Goal: Transaction & Acquisition: Purchase product/service

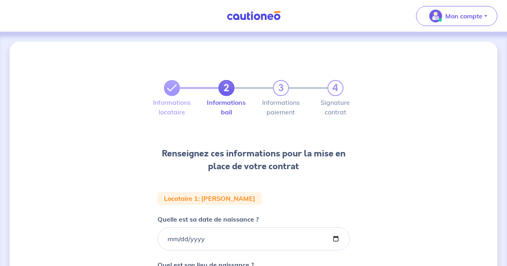
select select "FR"
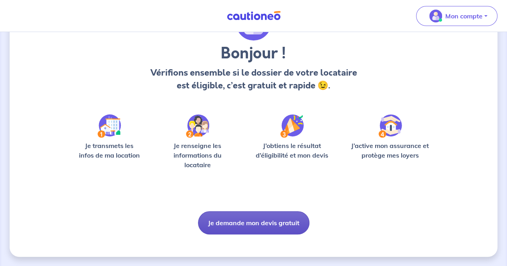
click at [240, 214] on button "Je demande mon devis gratuit" at bounding box center [253, 223] width 111 height 23
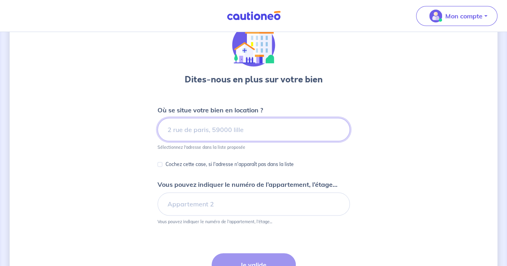
scroll to position [40, 0]
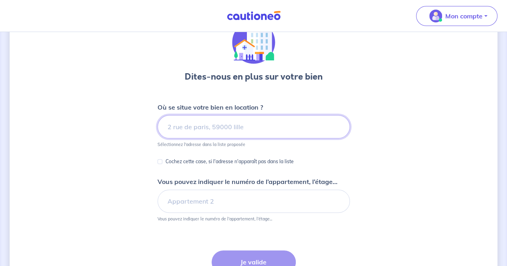
click at [252, 125] on input at bounding box center [253, 126] width 192 height 23
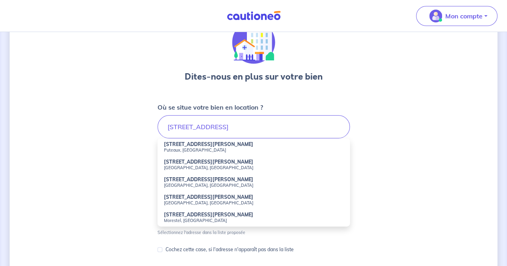
click at [220, 149] on small "Puteaux, France" at bounding box center [253, 150] width 179 height 6
type input "34 Rue Auguste Blanche, Puteaux, France"
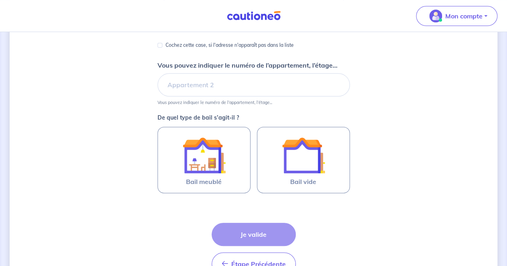
scroll to position [160, 0]
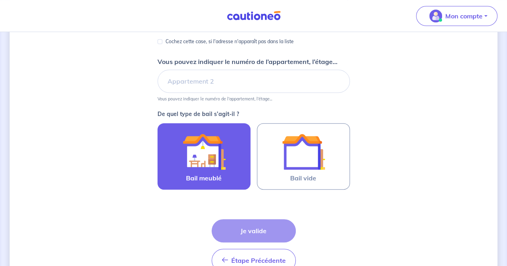
click at [210, 157] on img at bounding box center [203, 151] width 43 height 43
click at [0, 0] on input "Bail meublé" at bounding box center [0, 0] width 0 height 0
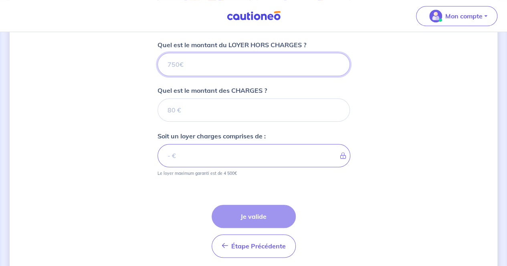
scroll to position [309, 0]
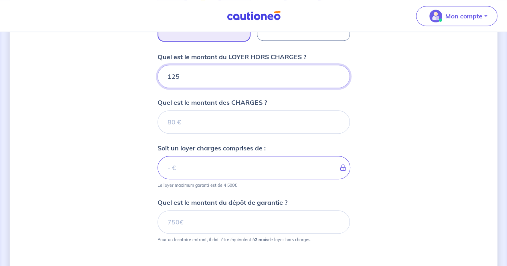
type input "1250"
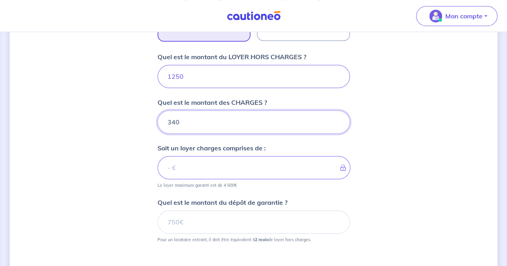
type input "340"
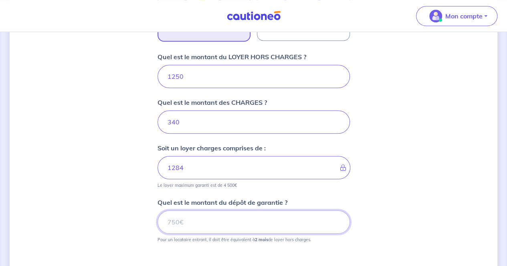
type input "1590"
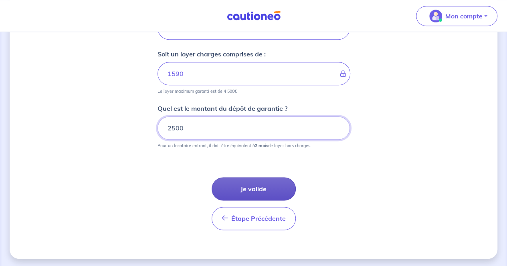
type input "2500"
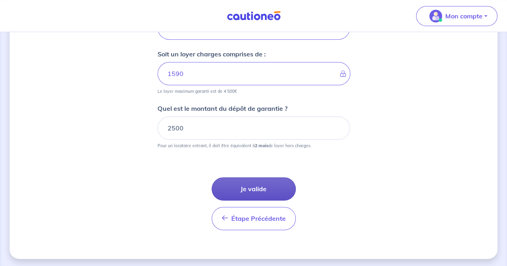
click at [247, 185] on button "Je valide" at bounding box center [254, 188] width 84 height 23
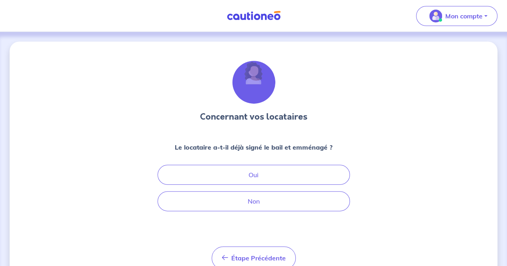
scroll to position [34, 0]
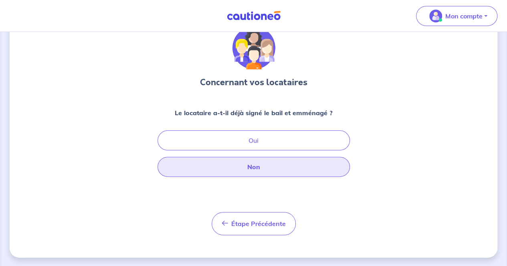
click at [236, 166] on button "Non" at bounding box center [253, 167] width 192 height 20
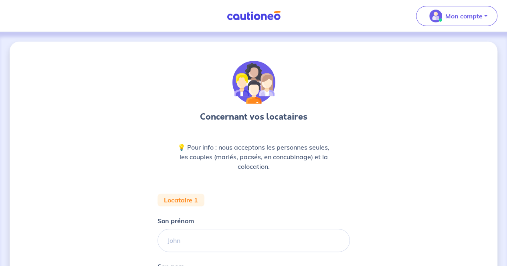
scroll to position [139, 0]
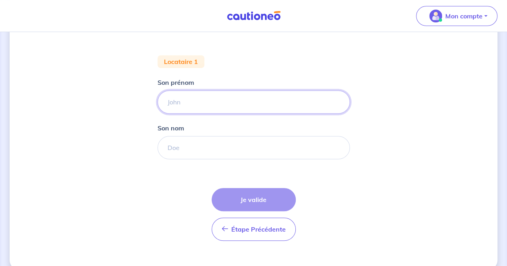
click at [223, 101] on input "Son prénom" at bounding box center [253, 102] width 192 height 23
type input "Carinelle"
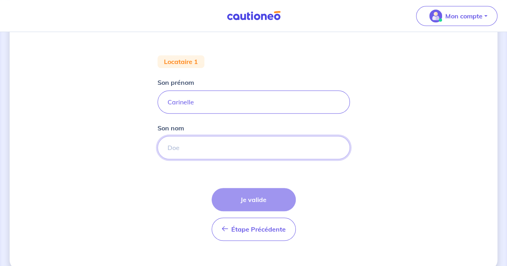
click at [186, 147] on input "Son nom" at bounding box center [253, 147] width 192 height 23
type input "ATAMECH"
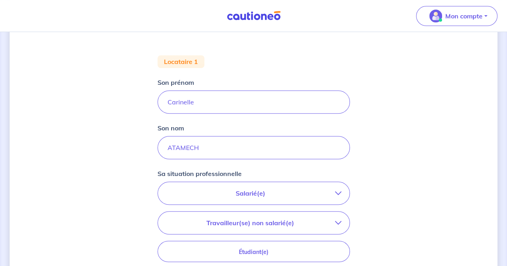
click at [234, 193] on p "Salarié(e)" at bounding box center [250, 194] width 169 height 10
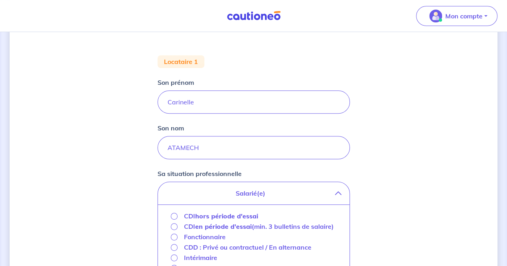
click at [219, 216] on strong "hors période d'essai" at bounding box center [226, 216] width 63 height 8
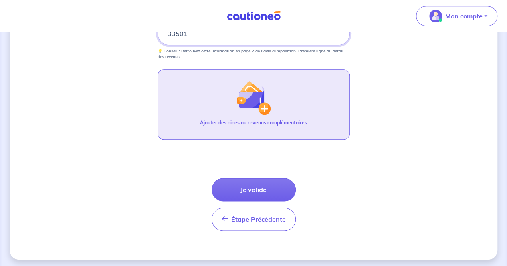
scroll to position [409, 0]
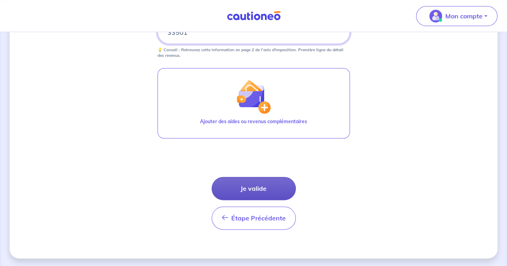
type input "33501"
click at [276, 177] on button "Je valide" at bounding box center [254, 188] width 84 height 23
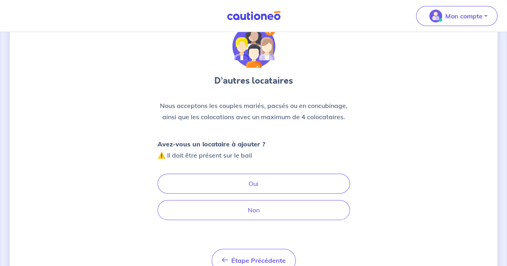
scroll to position [73, 0]
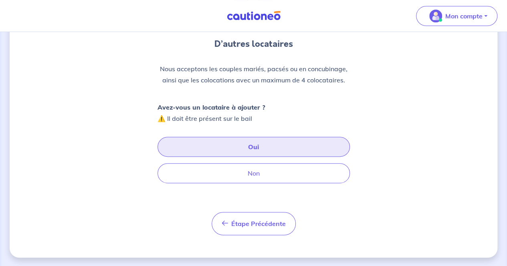
click at [232, 148] on button "Oui" at bounding box center [253, 147] width 192 height 20
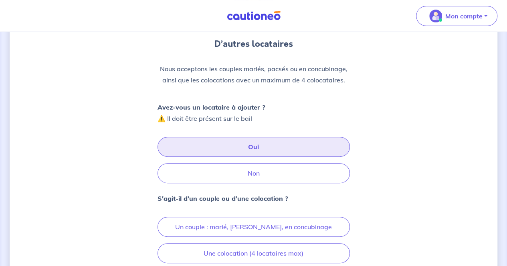
scroll to position [153, 0]
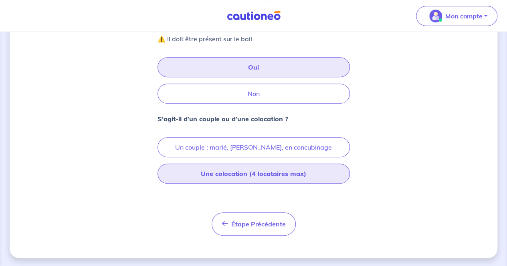
click at [239, 175] on button "Une colocation (4 locataires max)" at bounding box center [253, 174] width 192 height 20
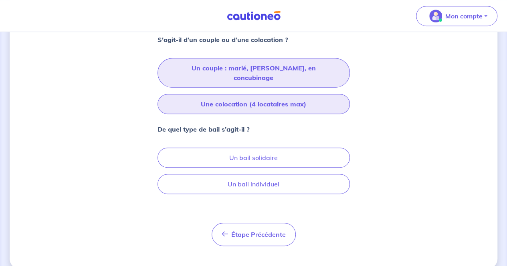
scroll to position [232, 0]
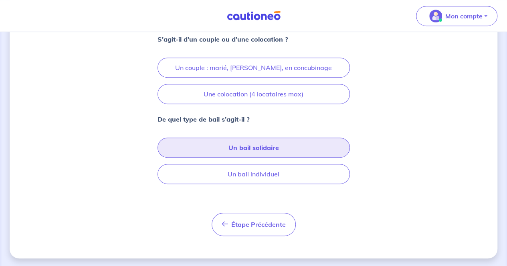
click at [258, 144] on button "Un bail solidaire" at bounding box center [253, 148] width 192 height 20
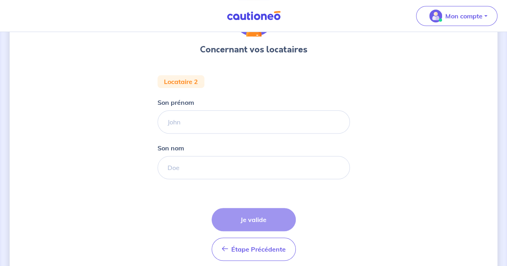
scroll to position [80, 0]
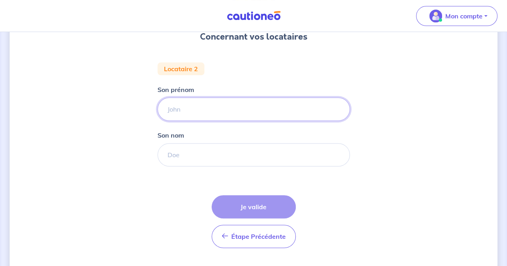
click at [248, 107] on input "Son prénom" at bounding box center [253, 109] width 192 height 23
type input "Carol"
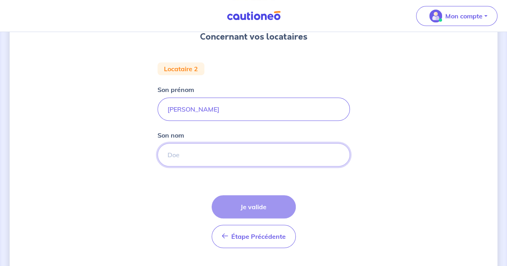
click at [204, 160] on input "Son nom" at bounding box center [253, 154] width 192 height 23
type input "ATAMECH"
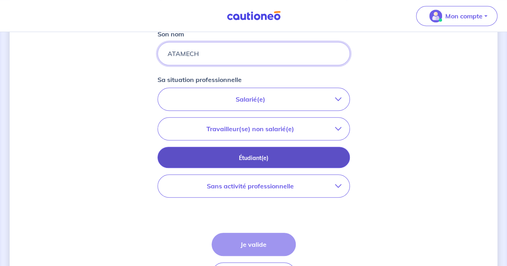
scroll to position [200, 0]
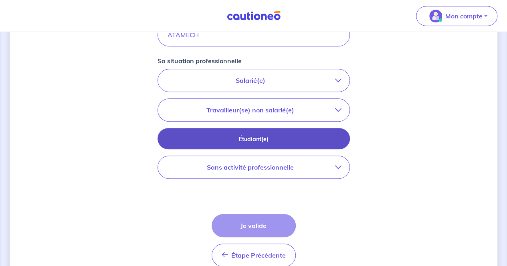
click at [259, 135] on p "Étudiant(e)" at bounding box center [253, 139] width 172 height 9
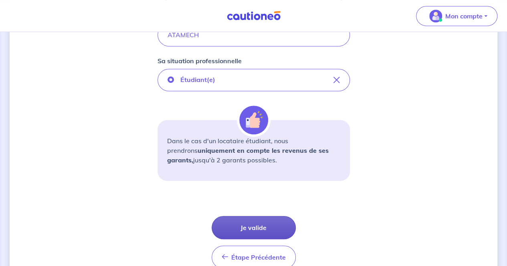
scroll to position [240, 0]
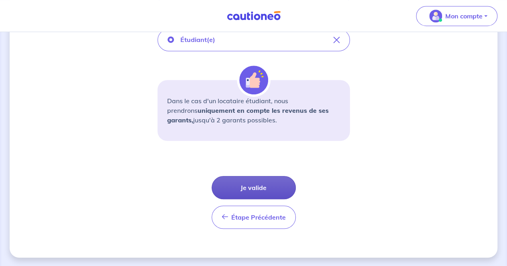
click at [255, 187] on button "Je valide" at bounding box center [254, 187] width 84 height 23
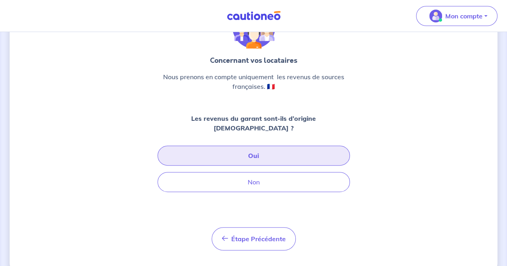
scroll to position [61, 0]
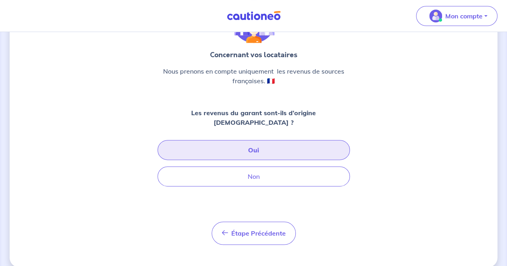
click at [252, 141] on button "Oui" at bounding box center [253, 150] width 192 height 20
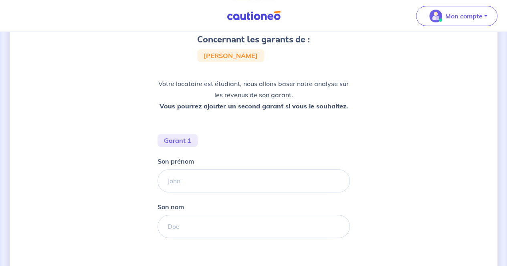
scroll to position [82, 0]
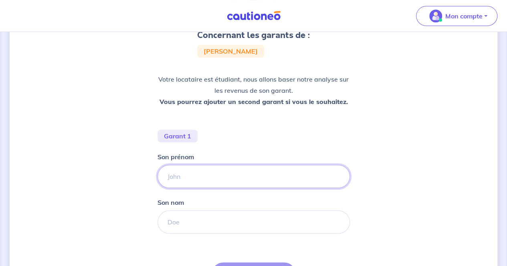
click at [224, 175] on input "Son prénom" at bounding box center [253, 176] width 192 height 23
type input "Nicole"
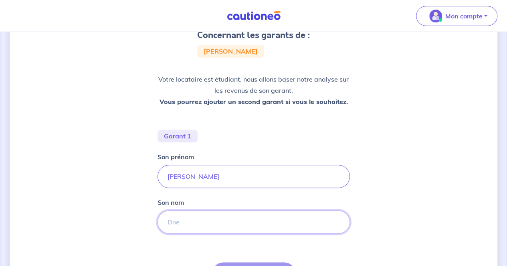
click at [186, 219] on input "Son nom" at bounding box center [253, 222] width 192 height 23
type input "Doumit"
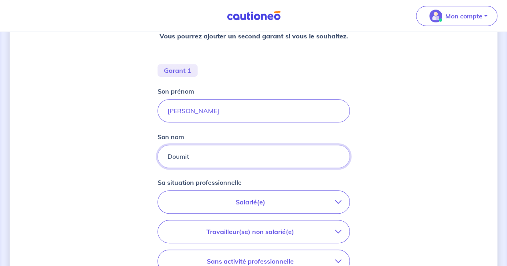
scroll to position [242, 0]
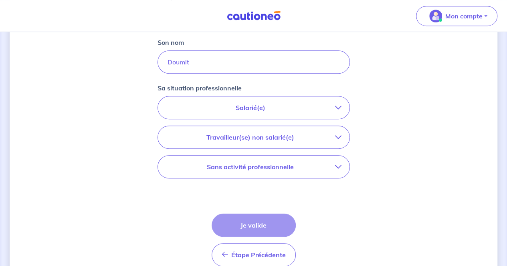
click at [237, 109] on p "Salarié(e)" at bounding box center [250, 108] width 169 height 10
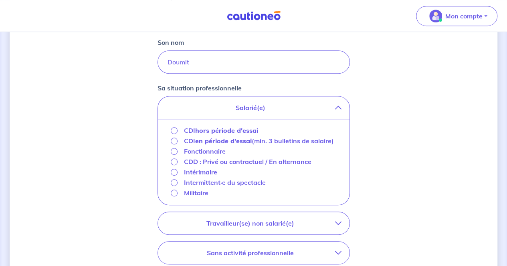
click at [222, 129] on strong "hors période d'essai" at bounding box center [226, 131] width 63 height 8
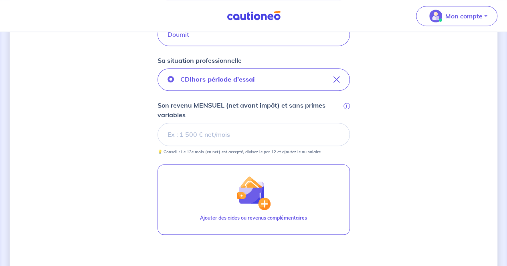
scroll to position [282, 0]
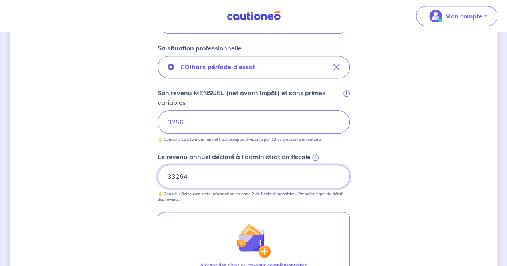
type input "33264"
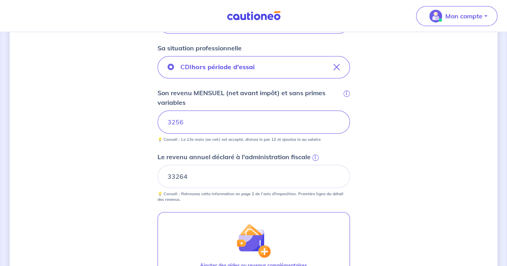
click at [448, 146] on div "Concernant les garants de : Carol Atamech Votre locataire est étudiant, nous al…" at bounding box center [254, 81] width 488 height 643
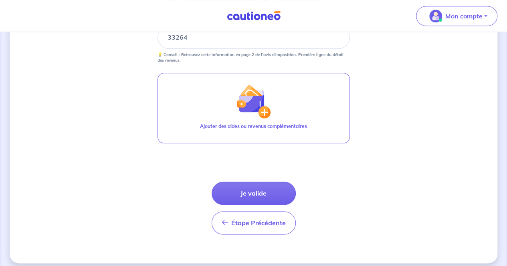
scroll to position [426, 0]
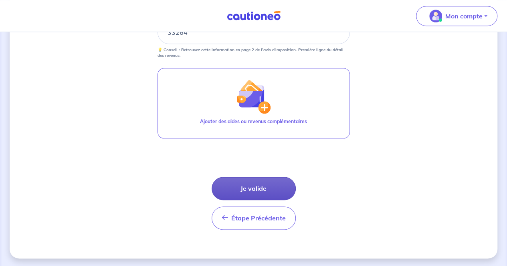
click at [266, 188] on button "Je valide" at bounding box center [254, 188] width 84 height 23
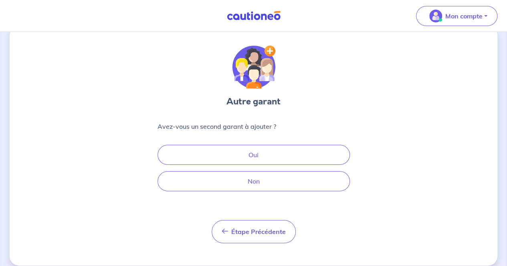
scroll to position [23, 0]
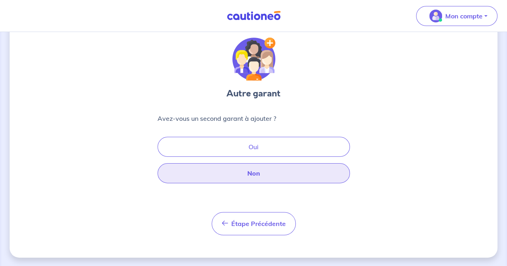
click at [244, 177] on button "Non" at bounding box center [253, 173] width 192 height 20
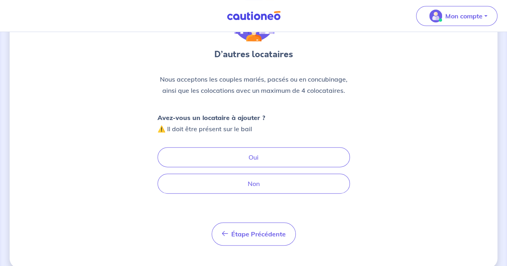
scroll to position [73, 0]
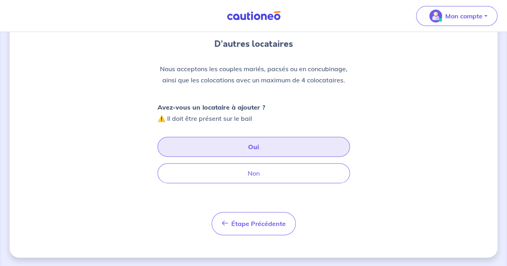
click at [268, 146] on button "Oui" at bounding box center [253, 147] width 192 height 20
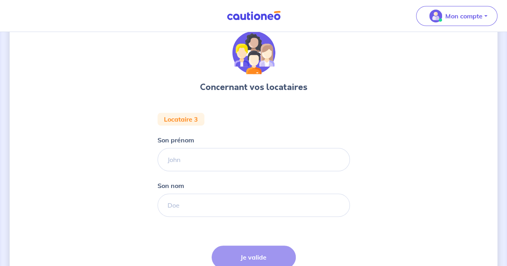
scroll to position [40, 0]
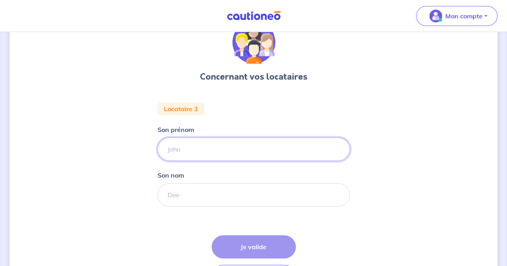
click at [244, 146] on input "Son prénom" at bounding box center [253, 149] width 192 height 23
type input "Elie"
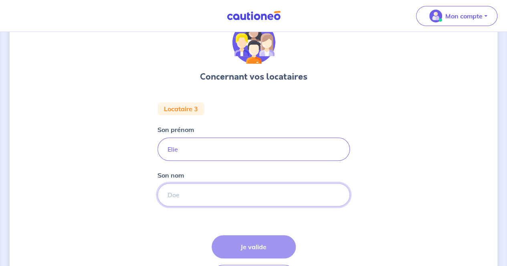
click at [196, 198] on input "Son nom" at bounding box center [253, 194] width 192 height 23
type input "ELIAS"
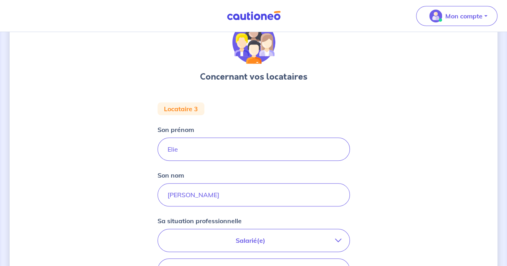
click at [99, 160] on div "Concernant vos locataires Locataire 3 Son prénom Elie Son nom ELIAS Sa situatio…" at bounding box center [254, 229] width 488 height 455
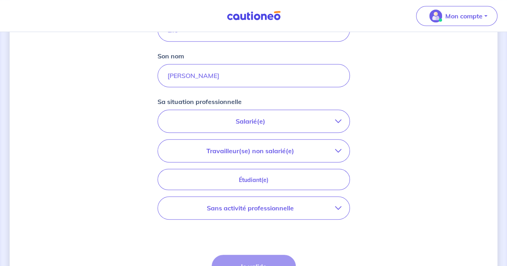
scroll to position [160, 0]
click at [255, 215] on button "Sans activité professionnelle" at bounding box center [253, 207] width 191 height 22
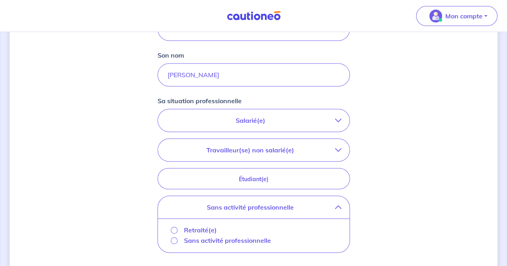
scroll to position [200, 0]
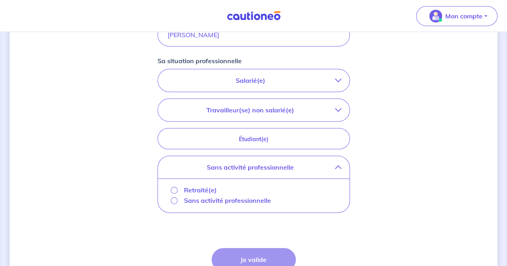
click at [264, 82] on p "Salarié(e)" at bounding box center [250, 81] width 169 height 10
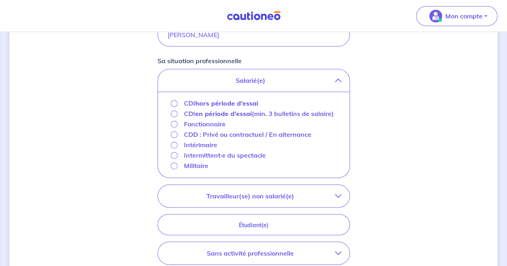
click at [257, 194] on p "Travailleur(se) non salarié(e)" at bounding box center [250, 196] width 169 height 10
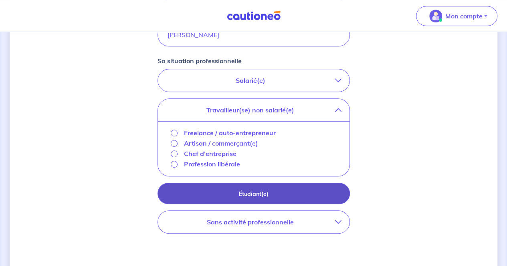
click at [259, 196] on p "Étudiant(e)" at bounding box center [253, 194] width 172 height 9
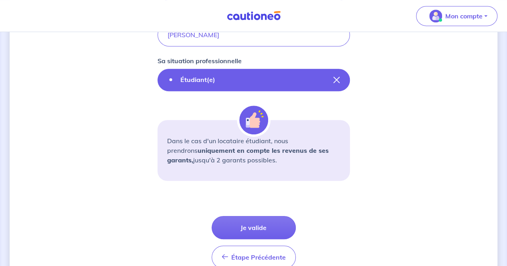
click at [289, 73] on button "Étudiant(e)" at bounding box center [253, 80] width 192 height 22
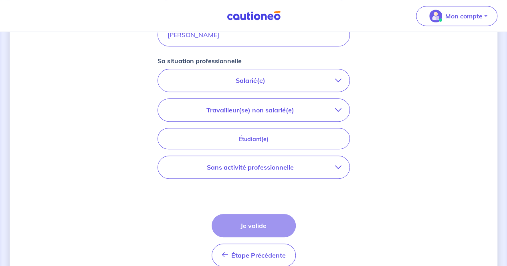
click at [256, 175] on button "Sans activité professionnelle" at bounding box center [253, 167] width 191 height 22
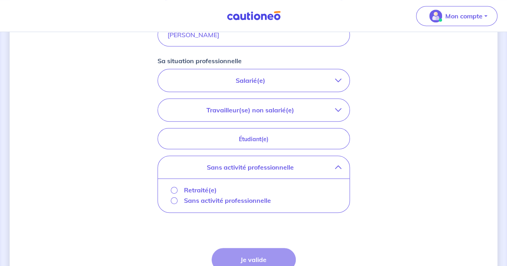
click at [256, 172] on button "Sans activité professionnelle" at bounding box center [253, 167] width 191 height 22
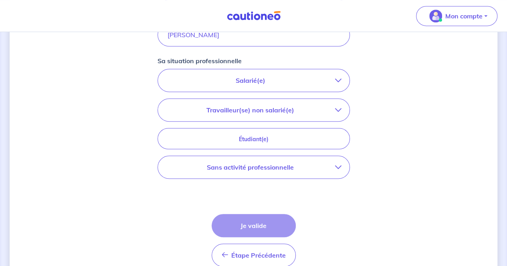
click at [256, 75] on button "Salarié(e)" at bounding box center [253, 80] width 191 height 22
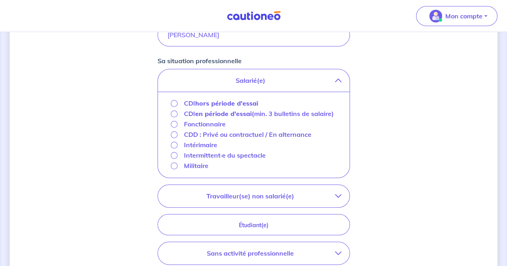
click at [263, 116] on p "CDI en période d'essai (min. 3 bulletins de salaire)" at bounding box center [259, 114] width 150 height 10
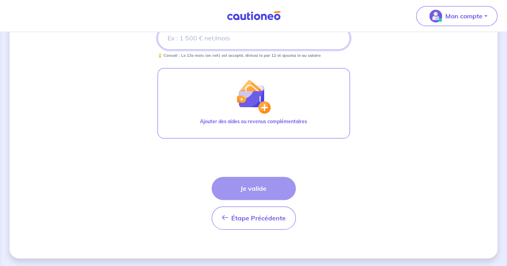
scroll to position [217, 0]
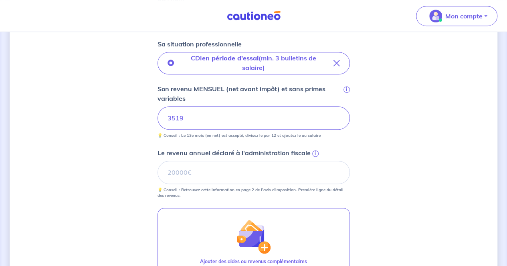
click at [80, 161] on div "Concernant vos locataires Locataire 3 Son prénom Elie Son nom ELIAS Sa situatio…" at bounding box center [254, 112] width 488 height 574
click at [312, 151] on span "i" at bounding box center [315, 154] width 6 height 6
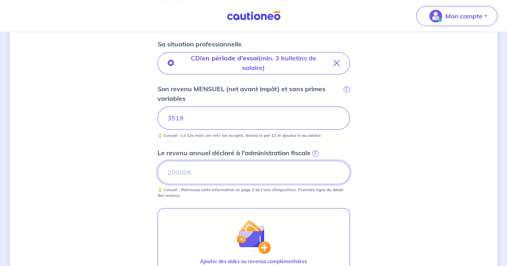
click at [312, 161] on input "Le revenu annuel déclaré à l'administration fiscale i" at bounding box center [253, 172] width 192 height 23
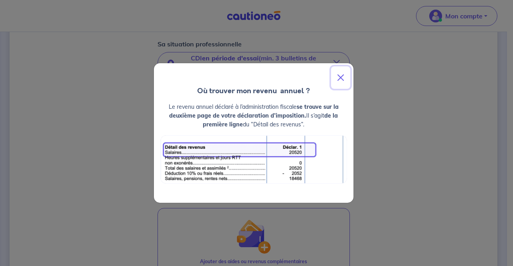
click at [344, 77] on button "Close" at bounding box center [340, 78] width 19 height 22
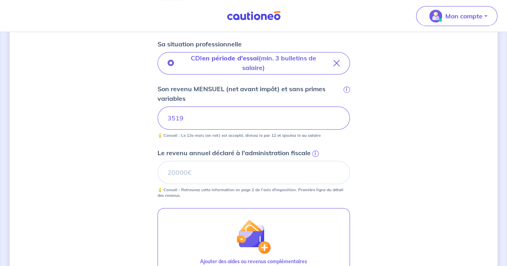
click at [402, 115] on div "Concernant vos locataires Locataire 3 Son prénom Elie Son nom ELIAS Sa situatio…" at bounding box center [254, 112] width 488 height 574
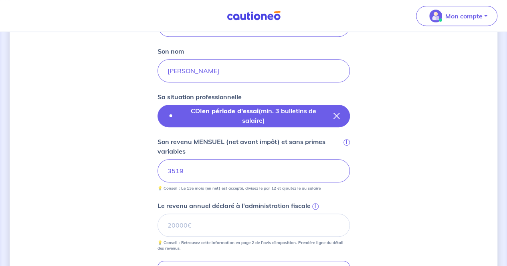
scroll to position [177, 0]
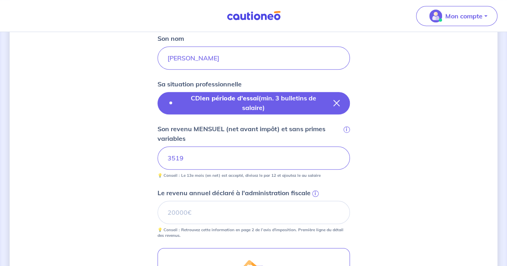
click at [338, 107] on button "CDI en période d'essai (min. 3 bulletins de salaire)" at bounding box center [253, 103] width 192 height 22
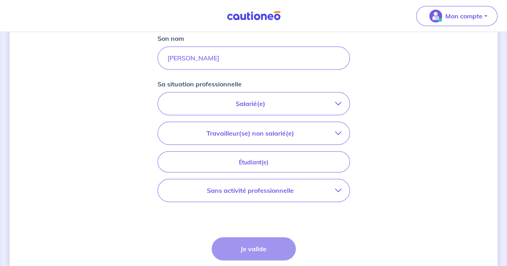
click at [236, 186] on p "Sans activité professionnelle" at bounding box center [250, 191] width 169 height 10
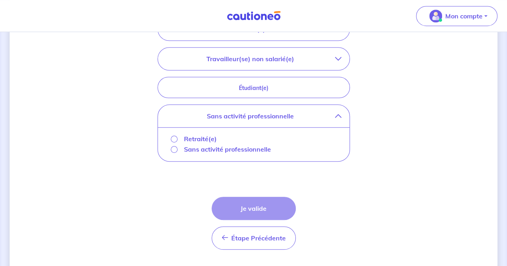
scroll to position [257, 0]
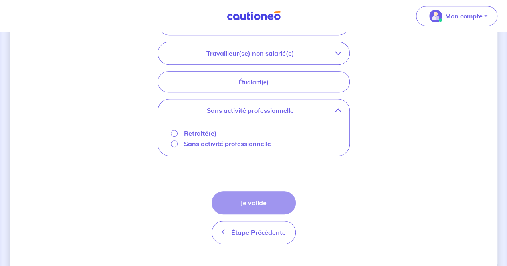
click at [230, 141] on p "Sans activité professionnelle" at bounding box center [227, 144] width 87 height 10
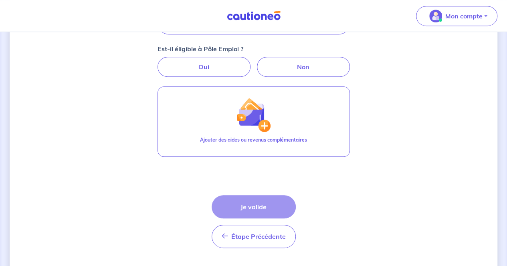
click at [436, 115] on div "Concernant vos locataires Locataire 3 Son prénom Elie Son nom ELIAS Sa situatio…" at bounding box center [254, 30] width 488 height 493
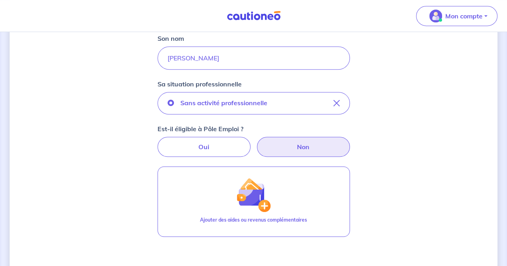
click at [272, 142] on label "Non" at bounding box center [303, 147] width 93 height 20
click at [256, 142] on input "Non" at bounding box center [253, 139] width 5 height 5
radio input "true"
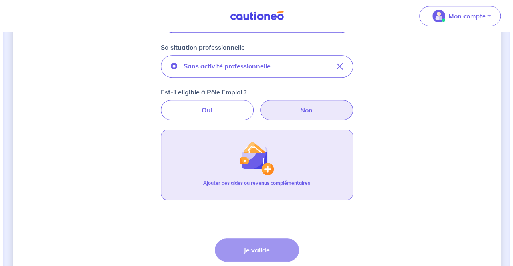
scroll to position [257, 0]
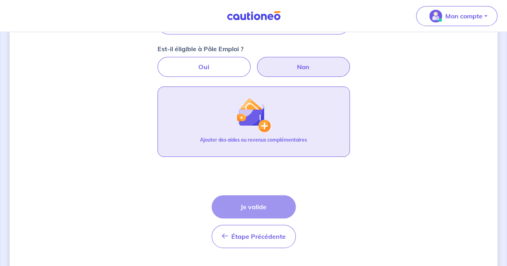
click at [243, 122] on img "button" at bounding box center [253, 115] width 34 height 34
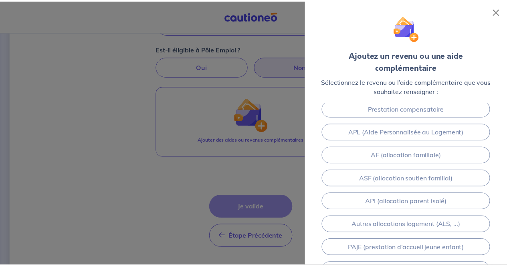
scroll to position [0, 0]
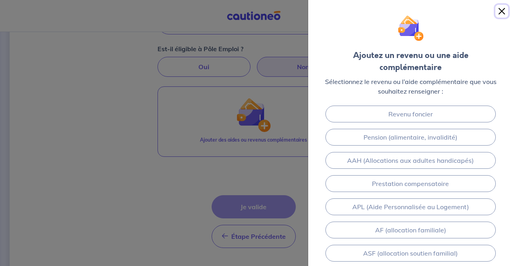
click at [502, 9] on button "Close" at bounding box center [501, 11] width 13 height 13
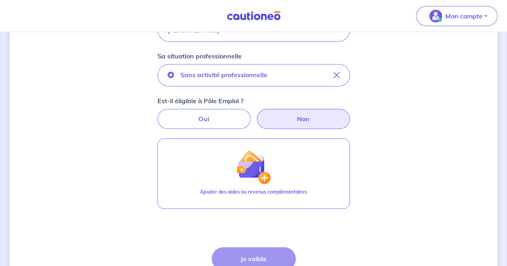
scroll to position [137, 0]
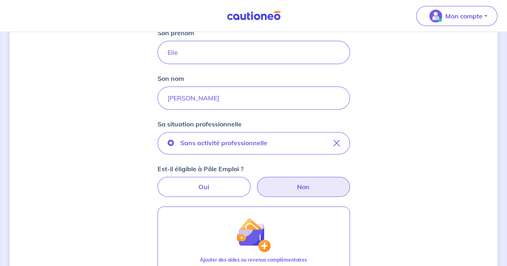
click at [278, 181] on label "Non" at bounding box center [303, 187] width 93 height 20
click at [256, 181] on input "Non" at bounding box center [253, 179] width 5 height 5
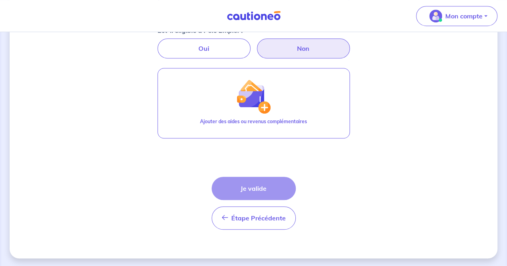
click at [265, 184] on div "Étape Précédente Précédent Je valide Je valide" at bounding box center [254, 203] width 84 height 53
click at [249, 190] on div "Étape Précédente Précédent Je valide Je valide" at bounding box center [254, 203] width 84 height 53
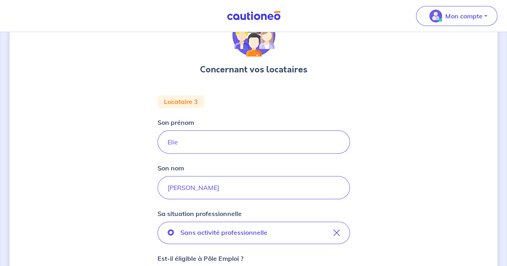
scroll to position [120, 0]
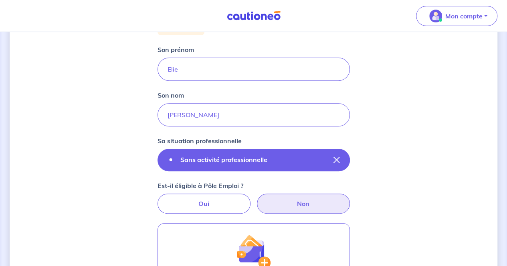
click at [335, 158] on icon "button" at bounding box center [336, 160] width 6 height 6
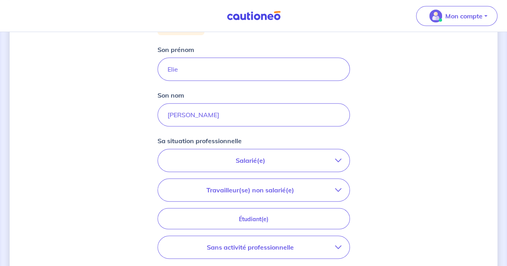
click at [267, 157] on p "Salarié(e)" at bounding box center [250, 161] width 169 height 10
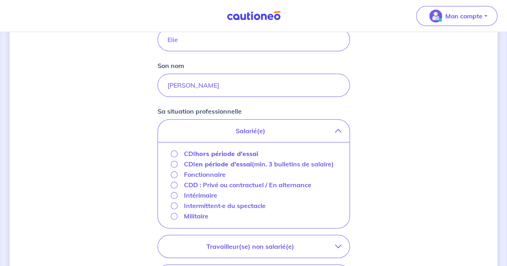
scroll to position [160, 0]
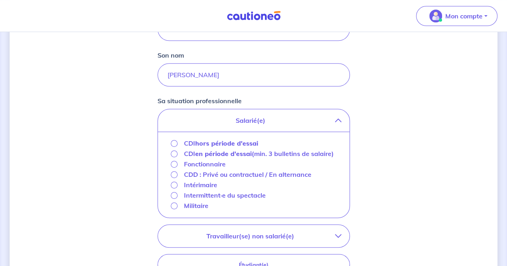
click at [231, 175] on p "CDD : Privé ou contractuel / En alternance" at bounding box center [247, 175] width 127 height 10
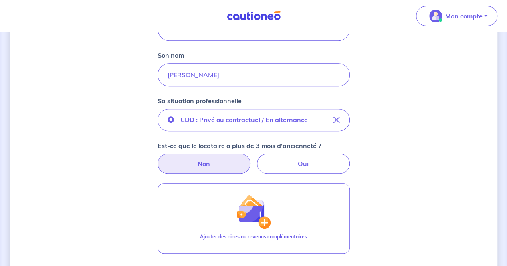
click at [202, 171] on label "Non" at bounding box center [203, 164] width 93 height 20
click at [251, 159] on input "Non" at bounding box center [253, 156] width 5 height 5
radio input "true"
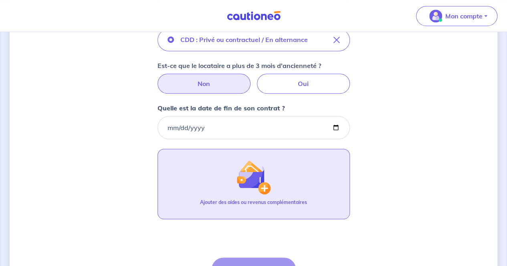
scroll to position [200, 0]
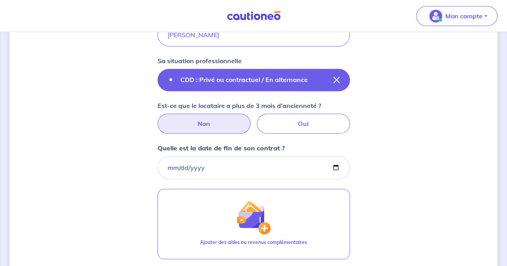
click at [336, 81] on icon "button" at bounding box center [336, 80] width 6 height 6
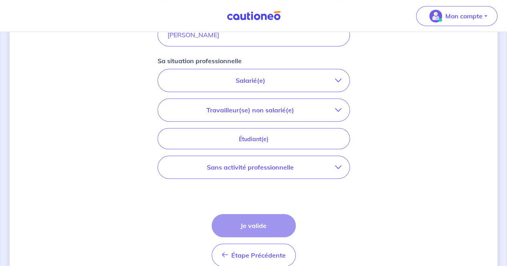
click at [255, 113] on p "Travailleur(se) non salarié(e)" at bounding box center [250, 110] width 169 height 10
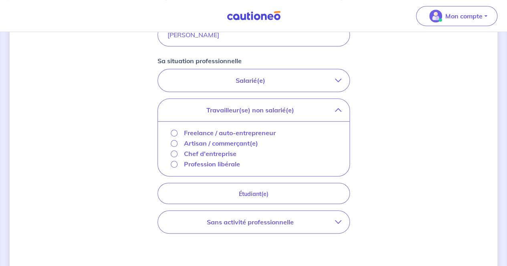
click at [228, 165] on p "Profession libérale" at bounding box center [212, 164] width 56 height 10
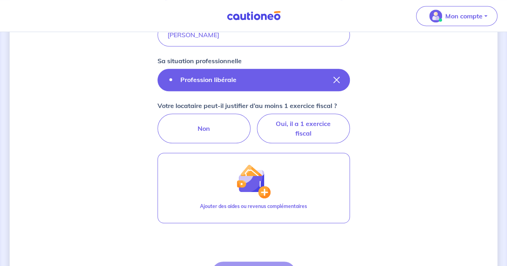
click at [333, 78] on icon "button" at bounding box center [336, 80] width 6 height 6
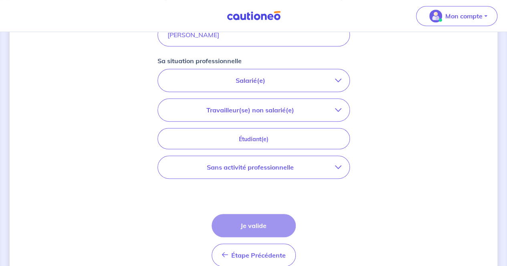
click at [256, 118] on button "Travailleur(se) non salarié(e)" at bounding box center [253, 110] width 191 height 22
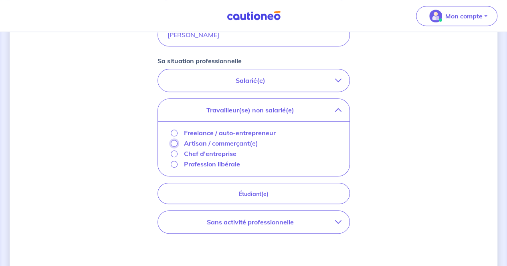
click at [175, 144] on input "Artisan / commerçant(e)" at bounding box center [174, 143] width 7 height 7
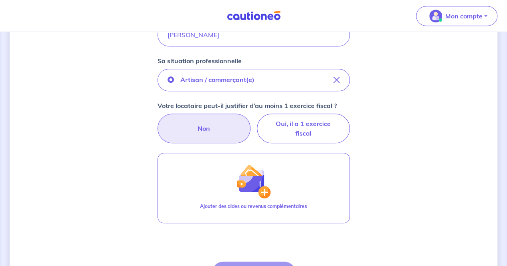
click at [222, 123] on label "Non" at bounding box center [203, 129] width 93 height 30
click at [251, 119] on input "Non" at bounding box center [253, 116] width 5 height 5
radio input "true"
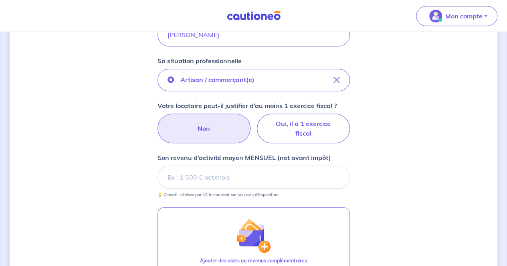
scroll to position [160, 0]
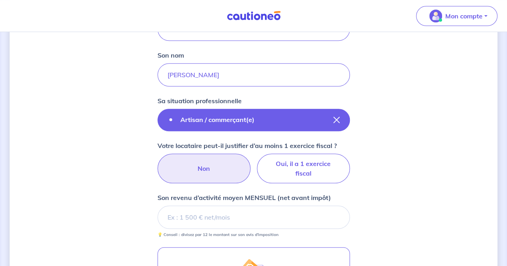
click at [334, 120] on icon "button" at bounding box center [336, 120] width 6 height 6
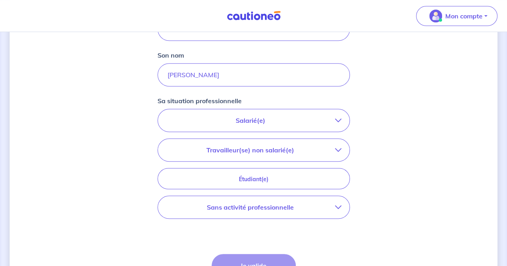
click at [251, 155] on button "Travailleur(se) non salarié(e)" at bounding box center [253, 150] width 191 height 22
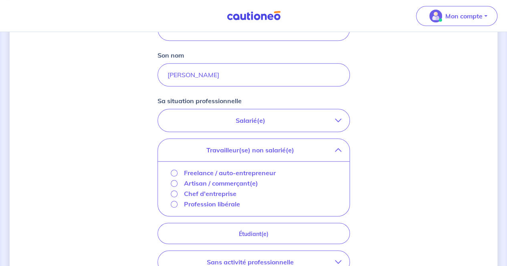
click at [260, 120] on p "Salarié(e)" at bounding box center [250, 121] width 169 height 10
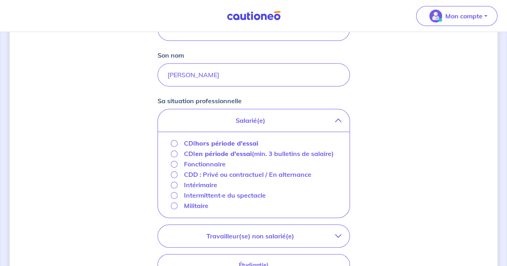
click at [265, 153] on p "CDI en période d'essai (min. 3 bulletins de salaire)" at bounding box center [259, 154] width 150 height 10
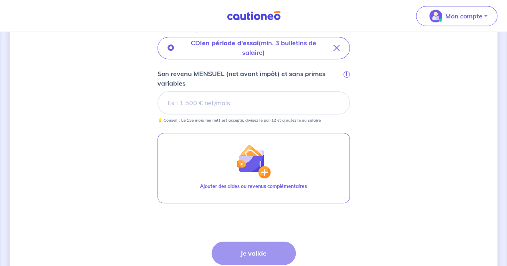
scroll to position [240, 0]
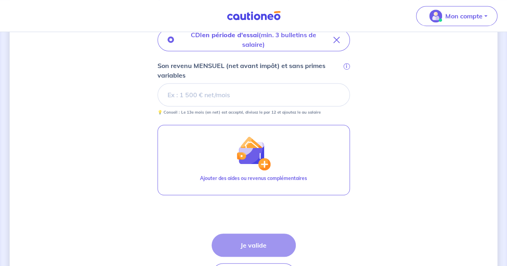
click at [241, 93] on input "Son revenu MENSUEL (net avant impôt) et sans primes variables i" at bounding box center [253, 94] width 192 height 23
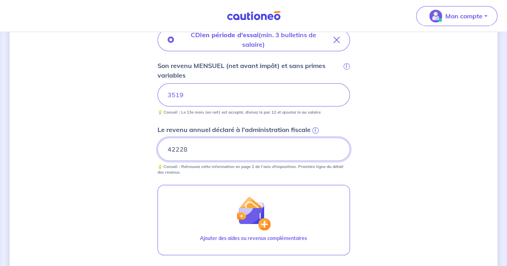
type input "42228"
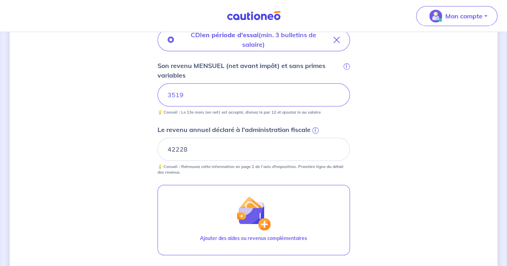
click at [449, 162] on div "Concernant vos locataires Locataire 3 Son prénom Elie Son nom ELIAS Sa situatio…" at bounding box center [254, 88] width 488 height 574
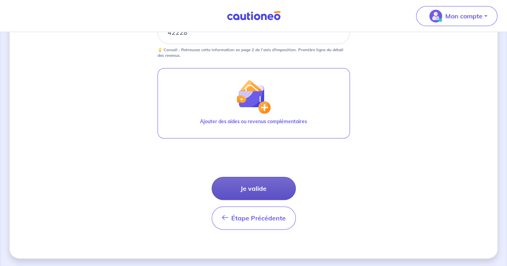
click at [233, 188] on button "Je valide" at bounding box center [254, 188] width 84 height 23
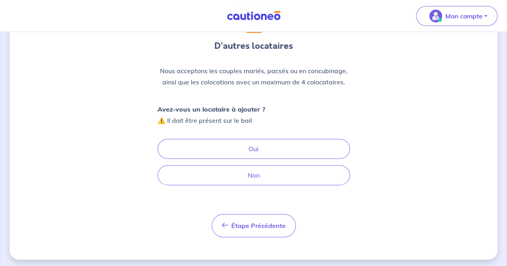
scroll to position [73, 0]
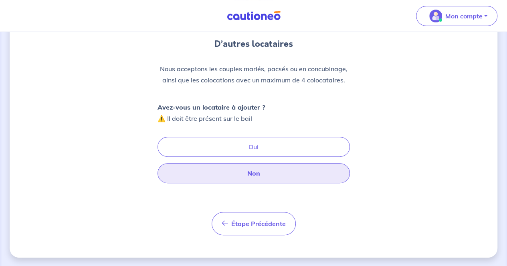
click at [253, 175] on button "Non" at bounding box center [253, 173] width 192 height 20
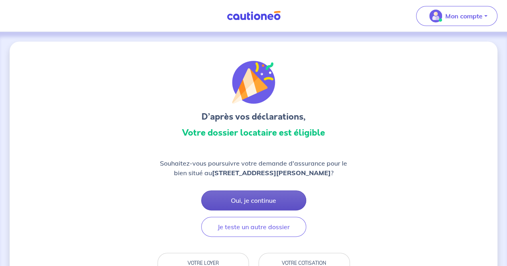
click at [263, 194] on button "Oui, je continue" at bounding box center [253, 201] width 105 height 20
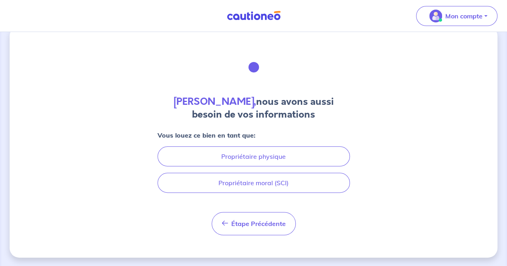
scroll to position [15, 0]
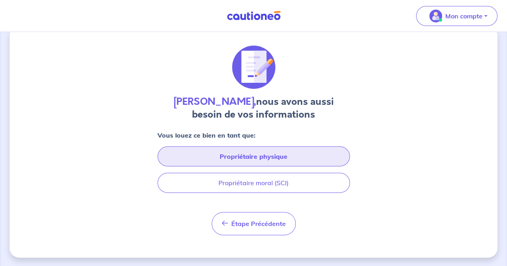
click at [263, 157] on button "Propriétaire physique" at bounding box center [253, 157] width 192 height 20
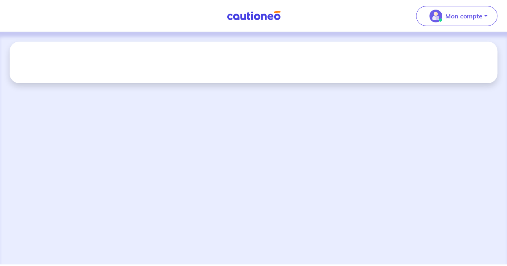
scroll to position [0, 0]
select select "FR"
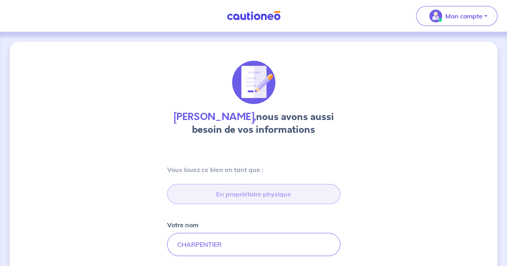
type input "120 Rue Gerhard, 92800 Puteaux"
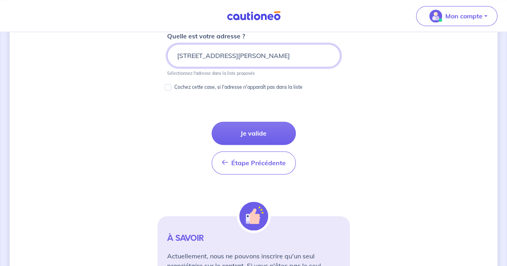
scroll to position [460, 0]
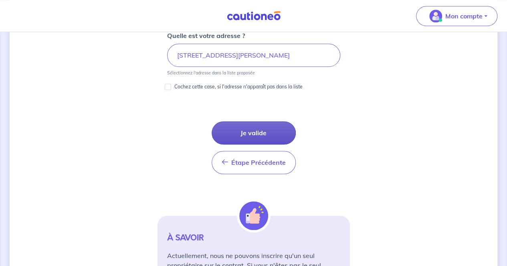
click at [236, 130] on button "Je valide" at bounding box center [254, 132] width 84 height 23
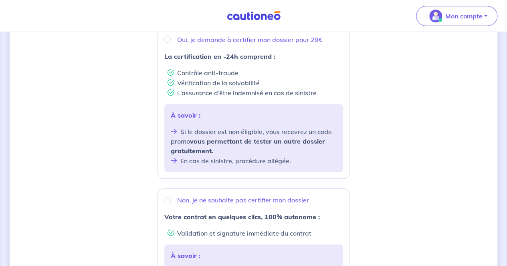
scroll to position [120, 0]
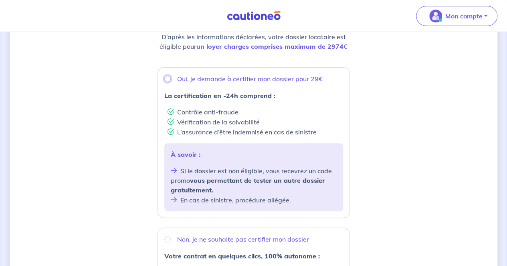
click at [166, 79] on input "Oui, je demande à certifier mon dossier pour 29€" at bounding box center [167, 79] width 6 height 6
radio input "true"
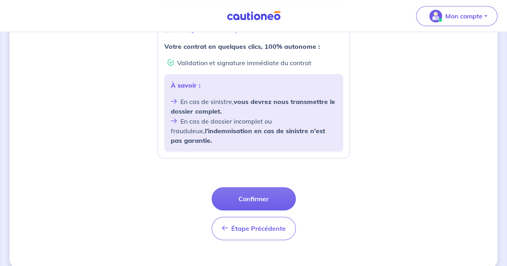
scroll to position [331, 0]
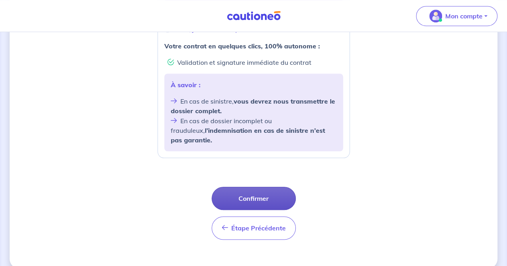
click at [252, 187] on button "Confirmer" at bounding box center [254, 198] width 84 height 23
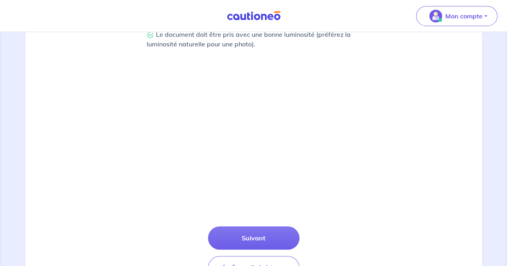
scroll to position [282, 0]
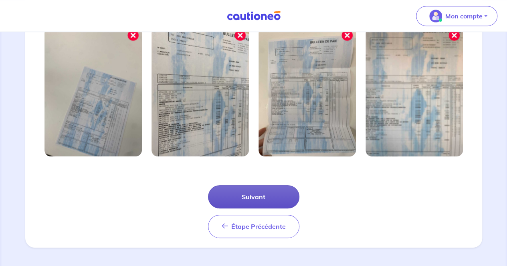
click at [244, 198] on button "Suivant" at bounding box center [253, 196] width 91 height 23
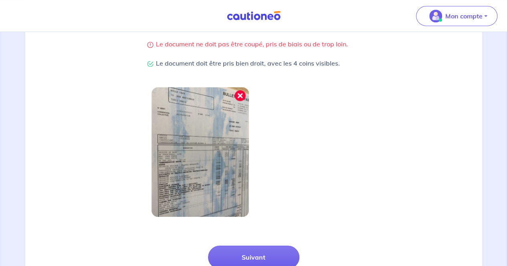
scroll to position [200, 0]
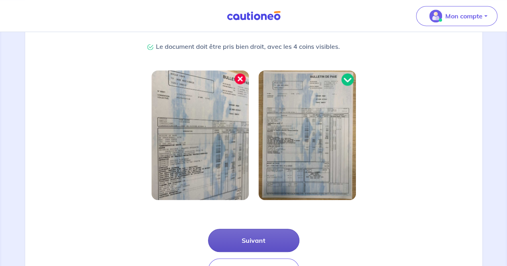
click at [263, 246] on button "Suivant" at bounding box center [253, 240] width 91 height 23
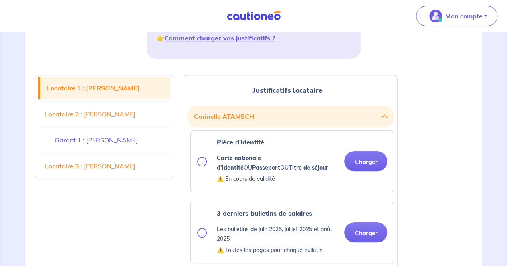
scroll to position [200, 0]
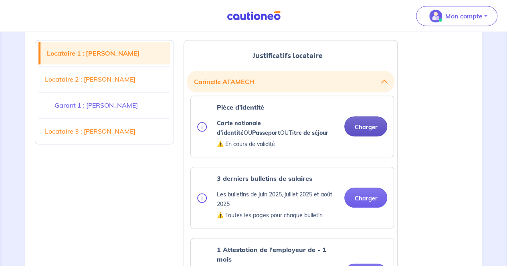
click at [359, 124] on button "Charger" at bounding box center [365, 127] width 43 height 20
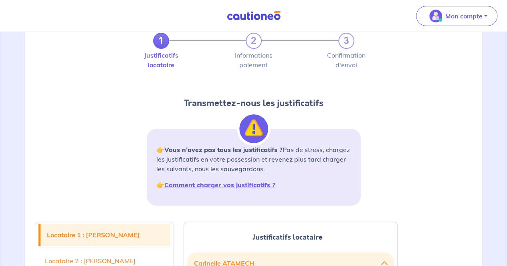
scroll to position [172, 0]
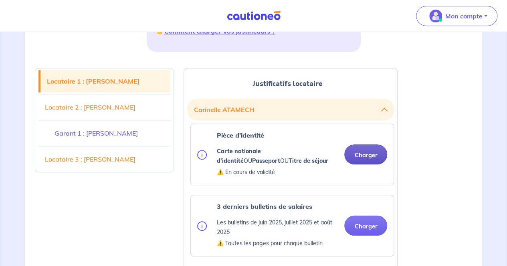
click at [364, 154] on button "Charger" at bounding box center [365, 155] width 43 height 20
click at [362, 157] on button "Charger" at bounding box center [365, 155] width 43 height 20
click at [369, 156] on button "Charger" at bounding box center [365, 155] width 43 height 20
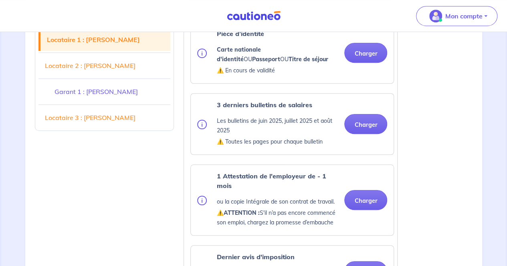
scroll to position [292, 0]
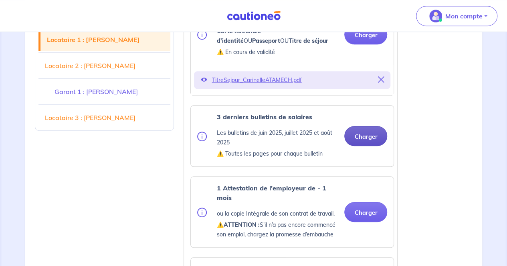
click at [368, 137] on button "Charger" at bounding box center [365, 136] width 43 height 20
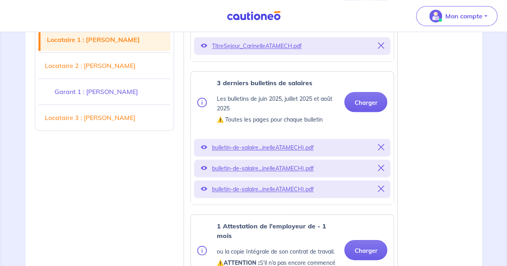
scroll to position [373, 0]
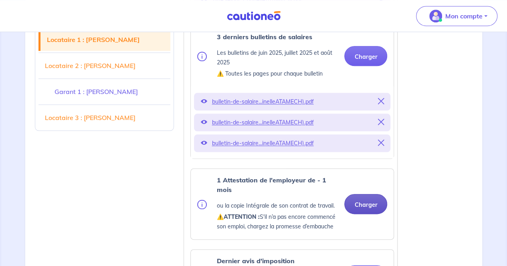
click at [361, 204] on button "Charger" at bounding box center [365, 204] width 43 height 20
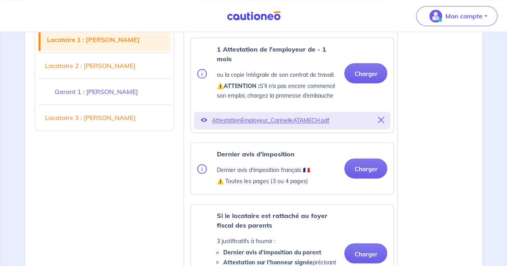
scroll to position [533, 0]
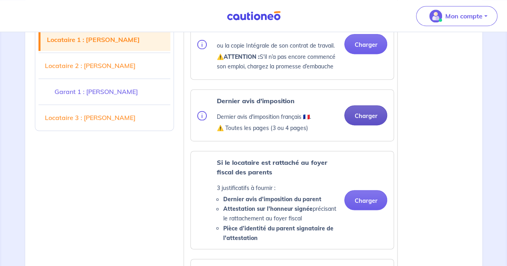
click at [366, 112] on button "Charger" at bounding box center [365, 115] width 43 height 20
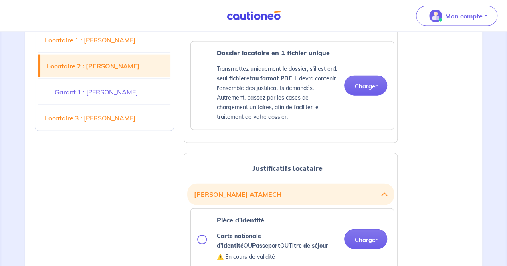
scroll to position [1014, 0]
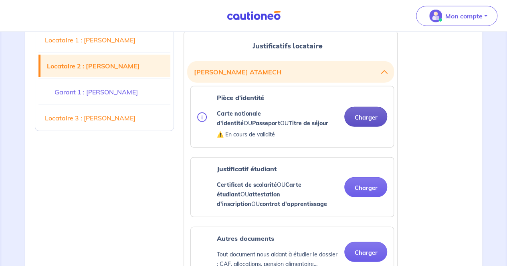
click at [370, 115] on button "Charger" at bounding box center [365, 117] width 43 height 20
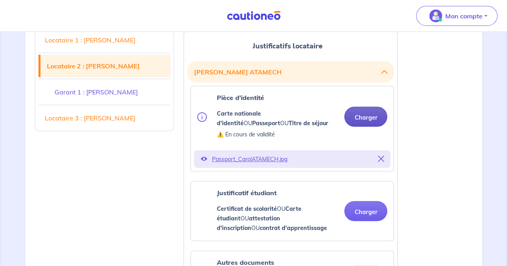
scroll to position [1054, 0]
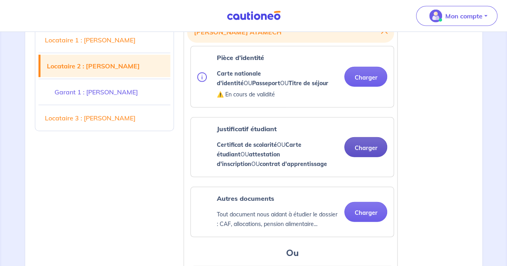
click at [362, 143] on button "Charger" at bounding box center [365, 147] width 43 height 20
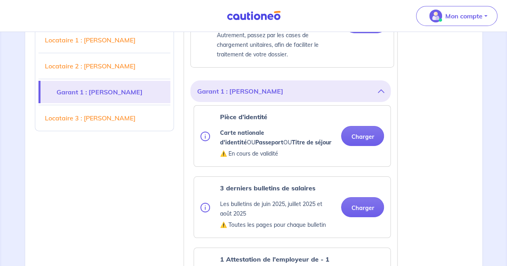
scroll to position [1414, 0]
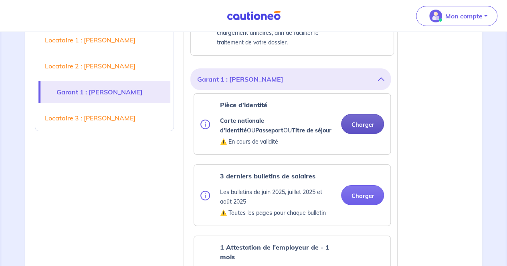
click at [366, 121] on button "Charger" at bounding box center [362, 124] width 43 height 20
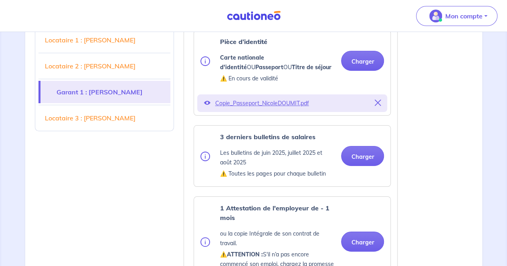
scroll to position [1494, 0]
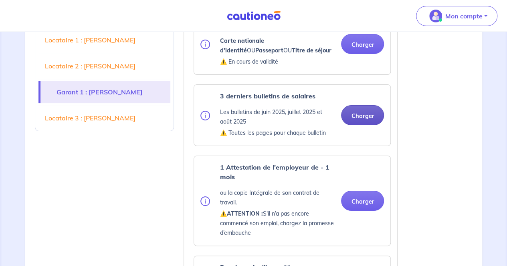
click at [368, 116] on button "Charger" at bounding box center [362, 115] width 43 height 20
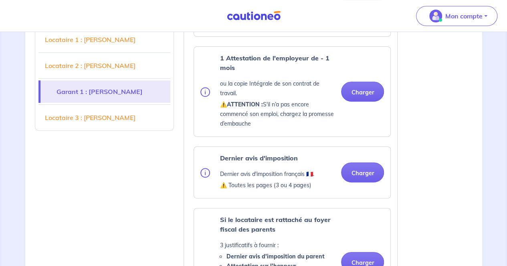
scroll to position [1614, 0]
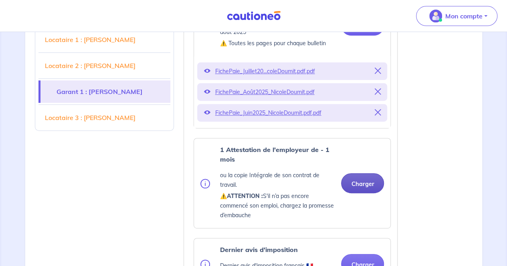
click at [358, 107] on p "FichePaie_Juin2025_NicoleDoumit.pdf.pdf" at bounding box center [292, 112] width 155 height 11
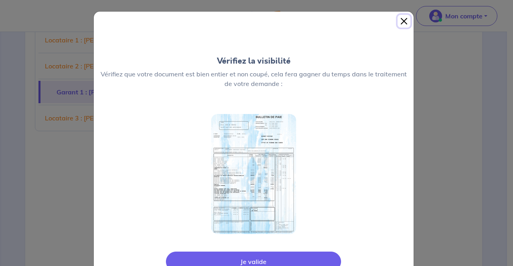
click at [402, 20] on button "Close" at bounding box center [403, 21] width 13 height 13
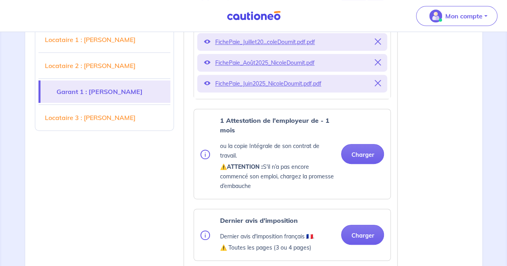
scroll to position [1655, 0]
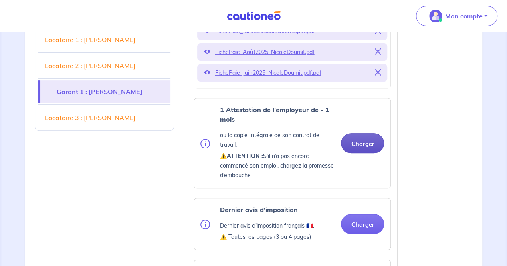
click at [361, 141] on button "Charger" at bounding box center [362, 143] width 43 height 20
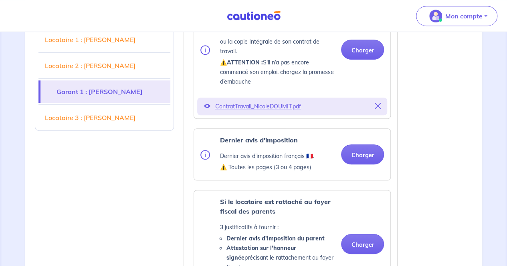
scroll to position [1775, 0]
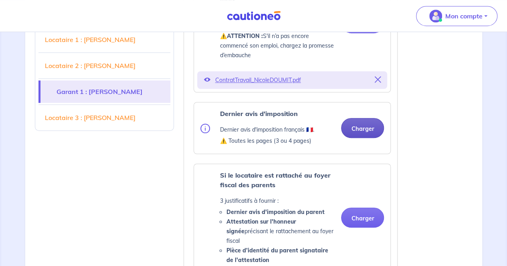
click at [357, 129] on button "Charger" at bounding box center [362, 128] width 43 height 20
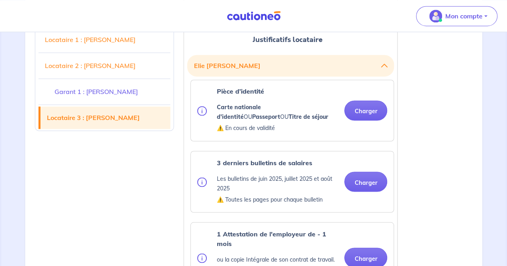
scroll to position [2135, 0]
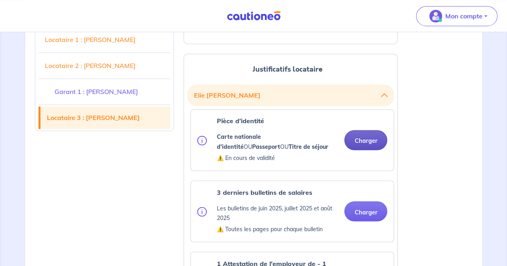
click at [360, 130] on button "Charger" at bounding box center [365, 140] width 43 height 20
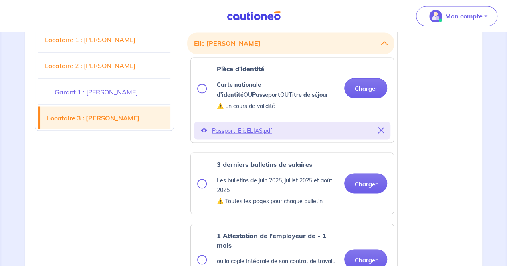
scroll to position [2215, 0]
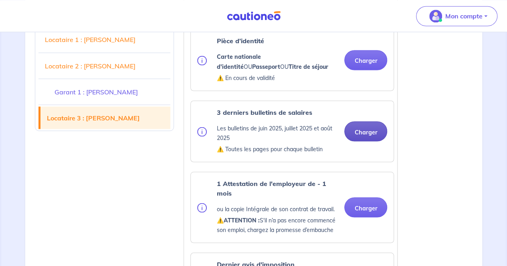
click at [365, 135] on div "3 derniers bulletins de salaires Les bulletins de juin 2025, juillet 2025 et ao…" at bounding box center [292, 131] width 190 height 48
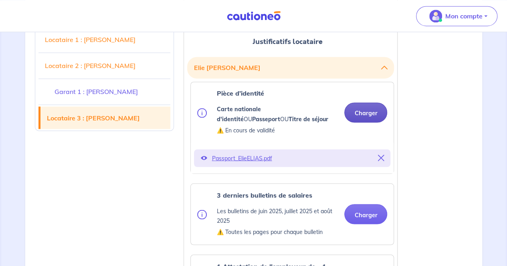
scroll to position [2175, 0]
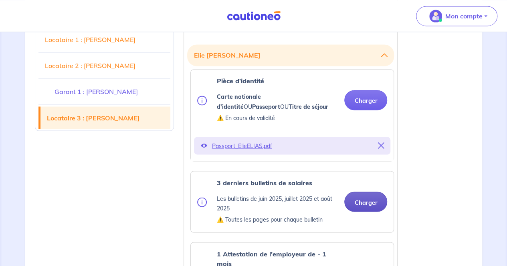
click at [361, 192] on button "Charger" at bounding box center [365, 202] width 43 height 20
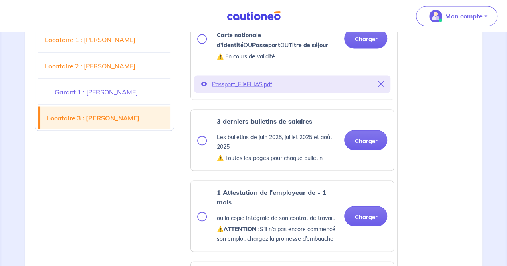
scroll to position [2255, 0]
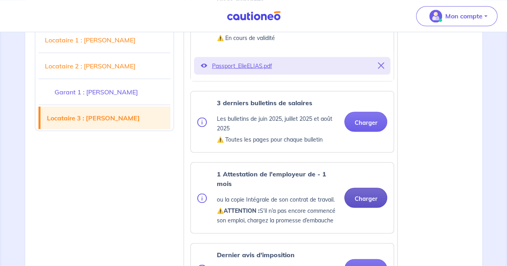
click at [356, 188] on button "Charger" at bounding box center [365, 198] width 43 height 20
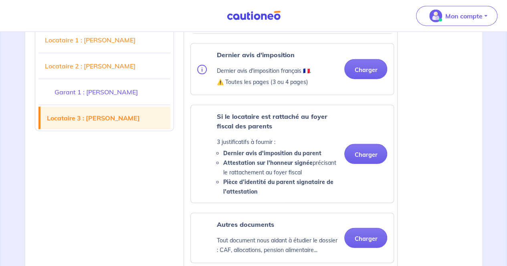
scroll to position [2576, 0]
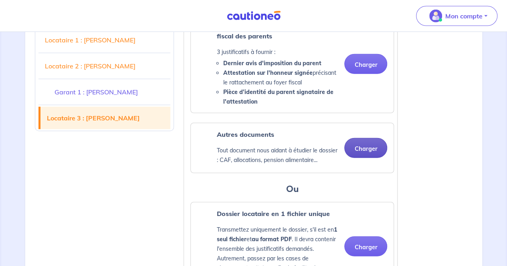
click at [359, 138] on button "Charger" at bounding box center [365, 148] width 43 height 20
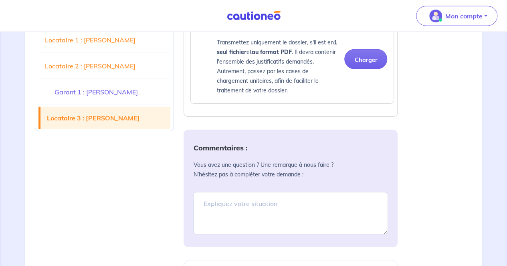
scroll to position [2776, 0]
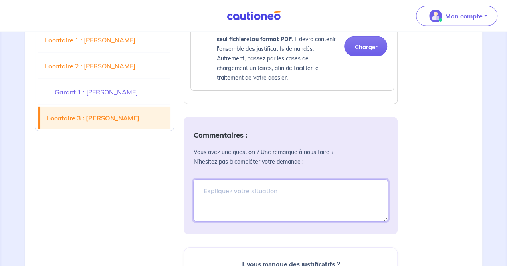
click at [268, 179] on textarea at bounding box center [290, 200] width 195 height 42
paste textarea "Bonjour, Je souhaite souscrire une garantie loyers impayés pour un appartement …"
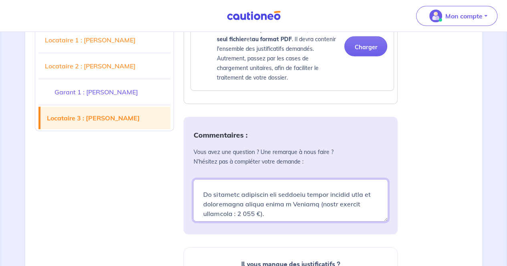
scroll to position [40, 0]
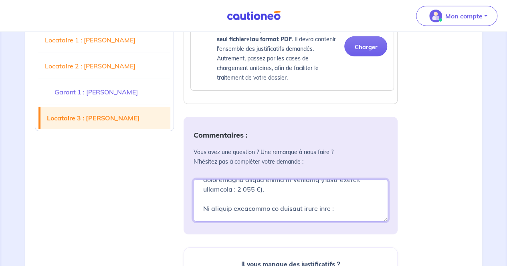
click at [257, 180] on textarea at bounding box center [290, 200] width 195 height 42
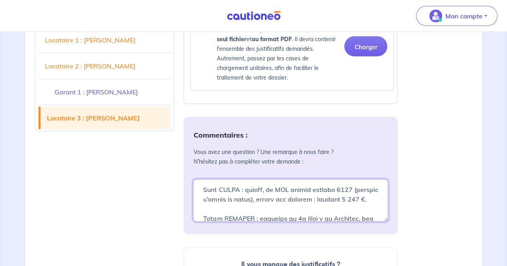
scroll to position [120, 0]
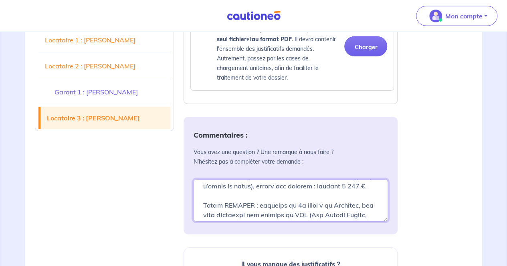
click at [263, 189] on textarea at bounding box center [290, 200] width 195 height 42
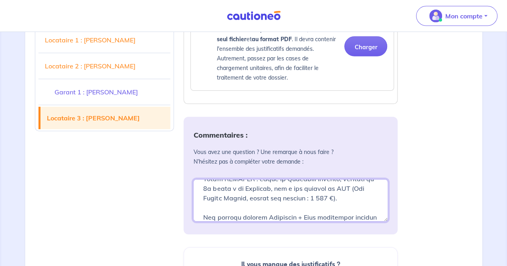
scroll to position [187, 0]
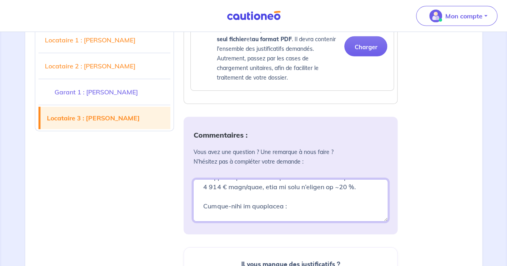
click at [243, 182] on textarea at bounding box center [290, 200] width 195 height 42
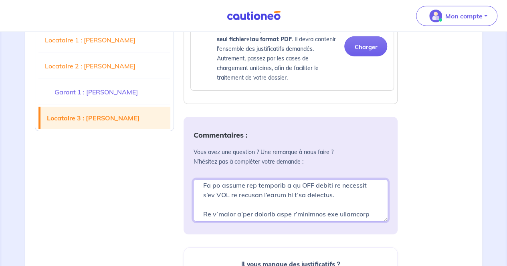
click at [331, 179] on textarea at bounding box center [290, 200] width 195 height 42
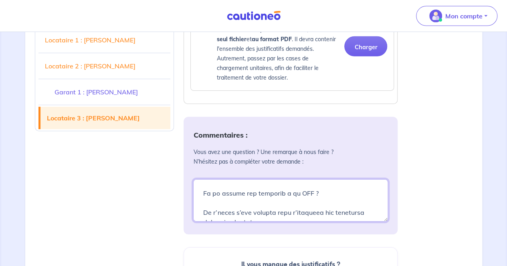
scroll to position [259, 0]
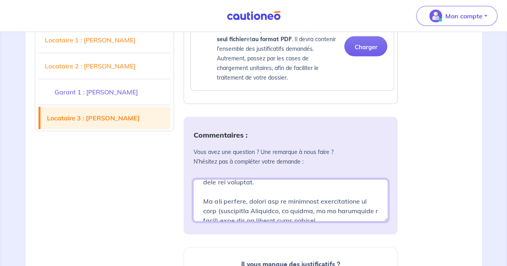
click at [276, 179] on textarea at bounding box center [290, 200] width 195 height 42
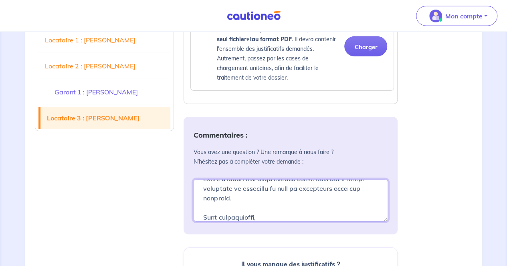
scroll to position [368, 0]
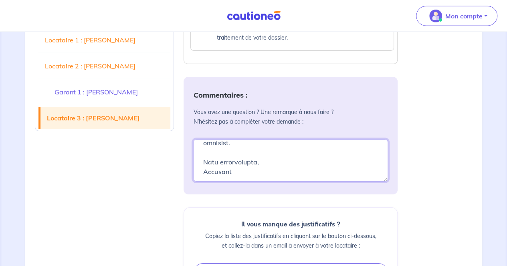
scroll to position [394, 0]
click at [269, 156] on textarea at bounding box center [290, 160] width 195 height 42
type textarea "Bonjour, Je souhaite souscrire une garantie loyers impayés pour un appartement …"
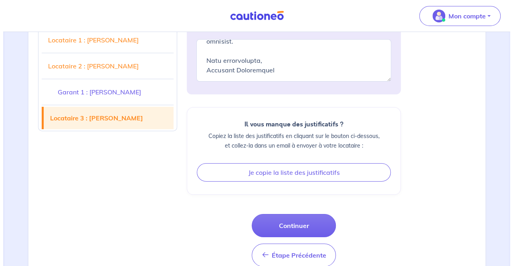
scroll to position [2918, 0]
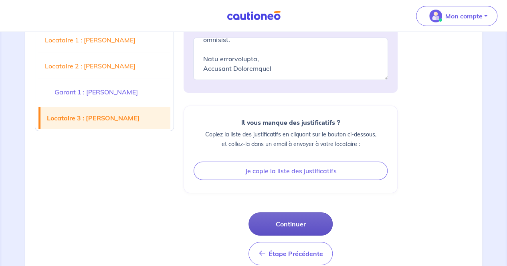
click at [294, 213] on button "Continuer" at bounding box center [290, 224] width 84 height 23
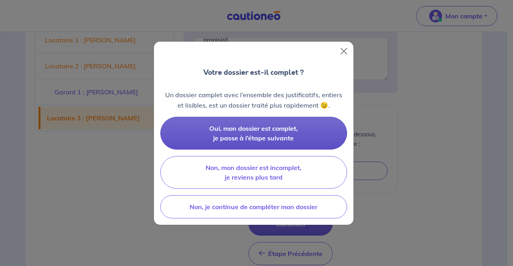
click at [245, 130] on span "Oui, mon dossier est complet, je passe à l’étape suivante" at bounding box center [253, 134] width 89 height 18
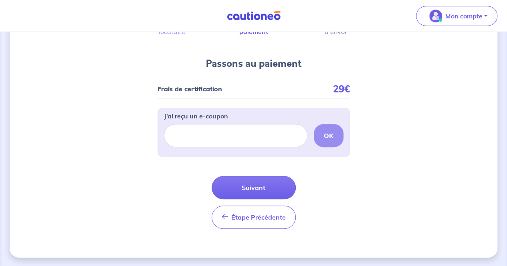
scroll to position [28, 0]
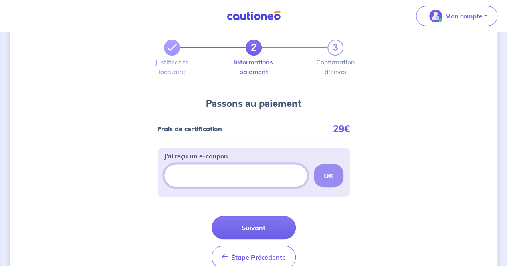
click at [202, 175] on input "J’ai reçu un e-coupon" at bounding box center [235, 175] width 143 height 23
paste input "CSFPROMO"
type input "CSFPROMO"
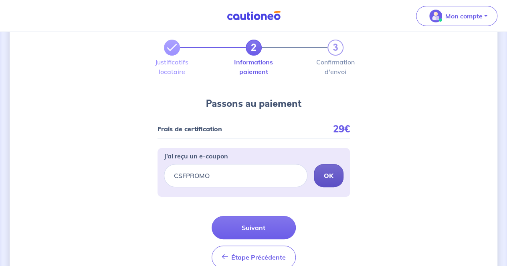
click at [330, 179] on strong "OK" at bounding box center [329, 176] width 10 height 8
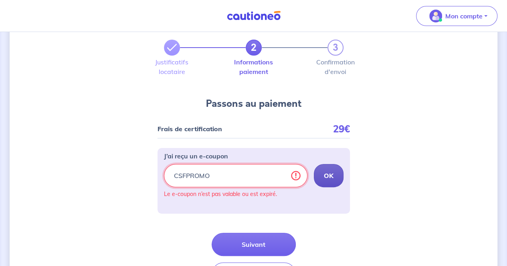
click at [263, 179] on input "CSFPROMO" at bounding box center [235, 175] width 143 height 23
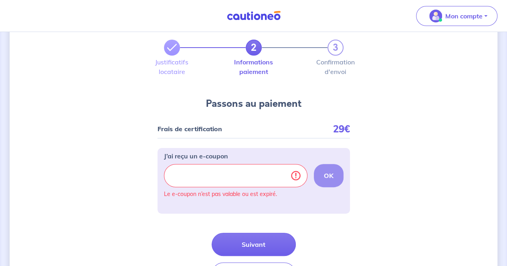
click at [125, 186] on div "2 3 Justificatifs locataire Informations paiement Confirmation d'envoi Passons …" at bounding box center [254, 164] width 488 height 301
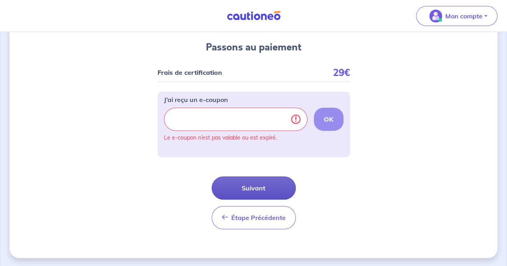
scroll to position [85, 0]
click at [280, 186] on button "Suivant" at bounding box center [254, 187] width 84 height 23
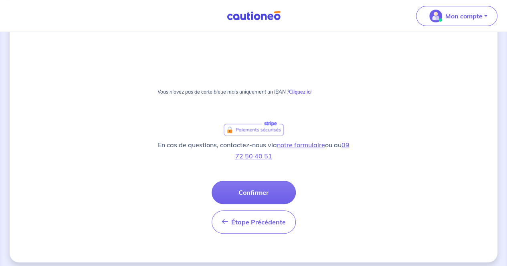
scroll to position [160, 0]
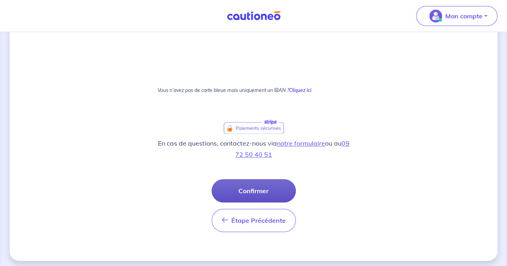
click at [249, 190] on button "Confirmer" at bounding box center [254, 190] width 84 height 23
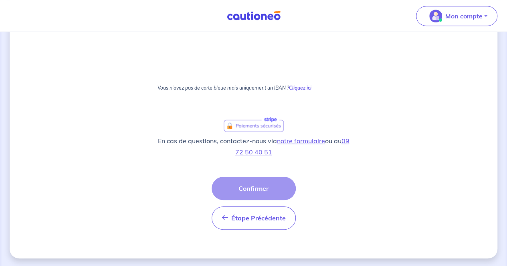
scroll to position [191, 0]
click at [256, 191] on div "Étape Précédente Précédent Confirmer Confirmer" at bounding box center [254, 202] width 84 height 53
click at [253, 185] on div "Étape Précédente Précédent Confirmer Confirmer" at bounding box center [254, 202] width 84 height 53
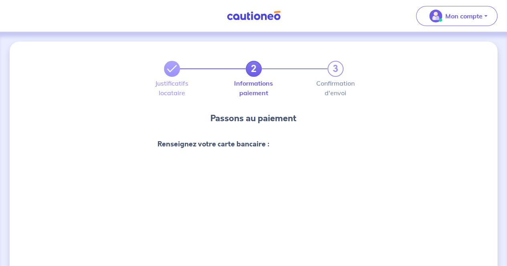
scroll to position [0, 0]
click at [389, 163] on div "2 3 Justificatifs locataire Informations paiement Confirmation d'envoi Passons …" at bounding box center [254, 245] width 488 height 407
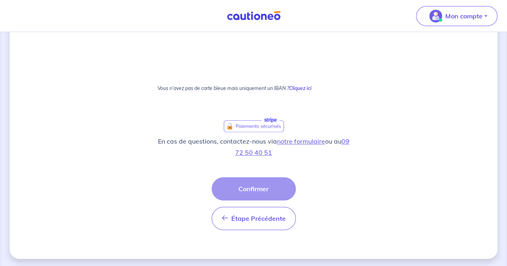
scroll to position [191, 0]
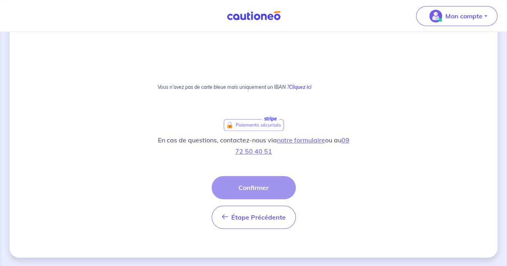
click at [144, 127] on div "2 3 Justificatifs locataire Informations paiement Confirmation d'envoi Passons …" at bounding box center [254, 54] width 488 height 407
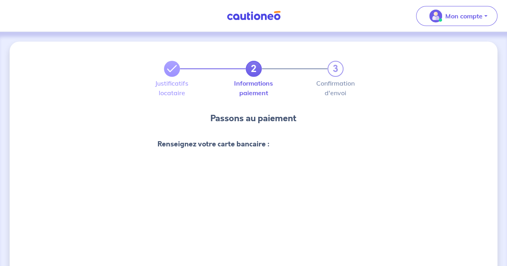
scroll to position [0, 0]
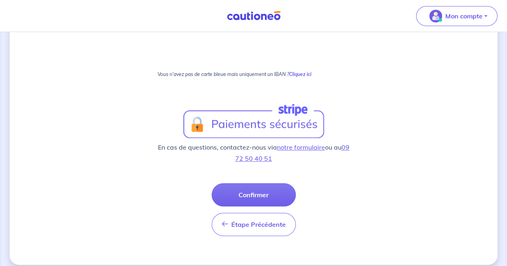
scroll to position [211, 0]
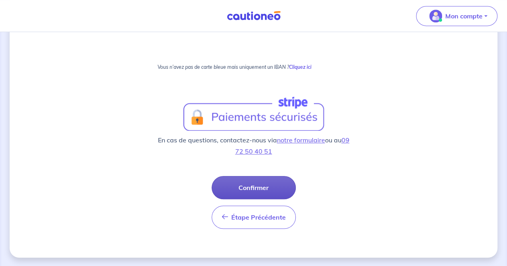
click at [264, 188] on button "Confirmer" at bounding box center [254, 187] width 84 height 23
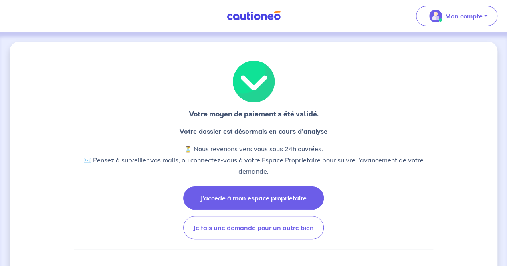
click at [250, 199] on button "J’accède à mon espace propriétaire" at bounding box center [253, 198] width 141 height 23
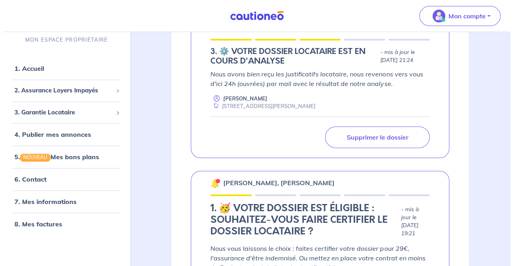
scroll to position [280, 0]
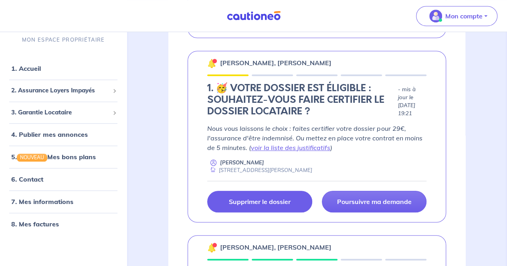
click at [266, 206] on link "Supprimer le dossier" at bounding box center [259, 202] width 105 height 22
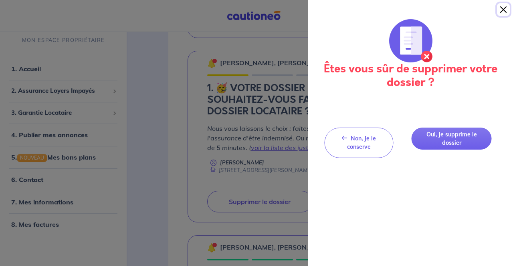
click at [506, 10] on button "Close" at bounding box center [503, 9] width 13 height 13
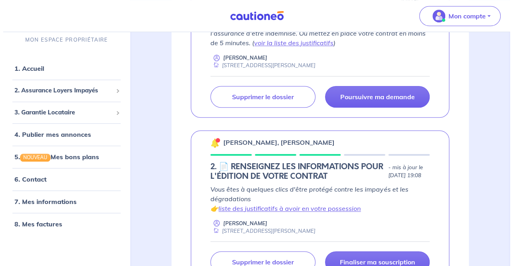
scroll to position [401, 0]
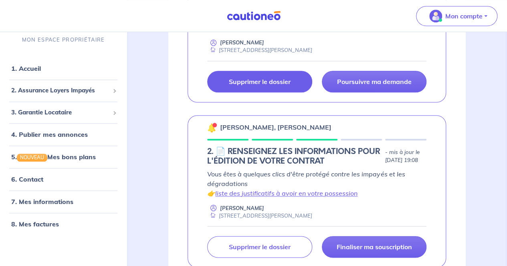
click at [273, 78] on p "Supprimer le dossier" at bounding box center [260, 82] width 62 height 8
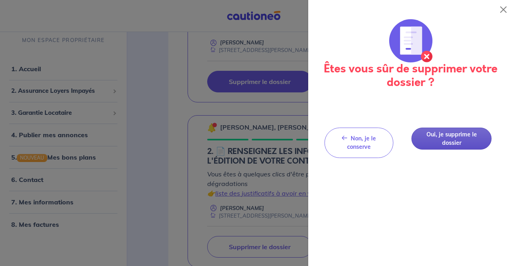
click at [443, 143] on button "Oui, je supprime le dossier" at bounding box center [451, 139] width 80 height 22
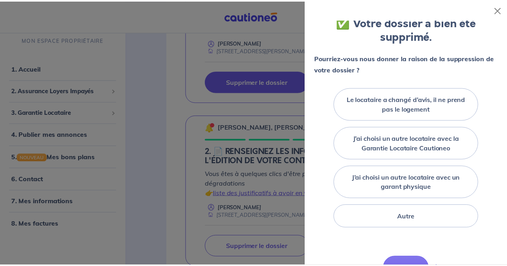
scroll to position [40, 0]
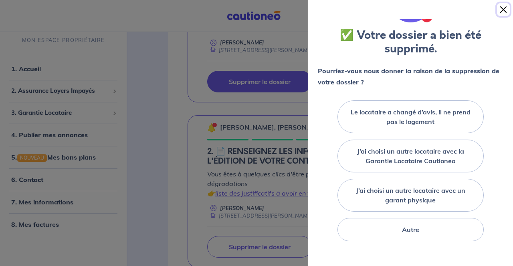
click at [504, 6] on button "Close" at bounding box center [503, 9] width 13 height 13
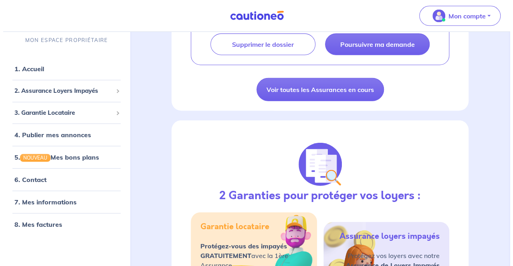
scroll to position [841, 0]
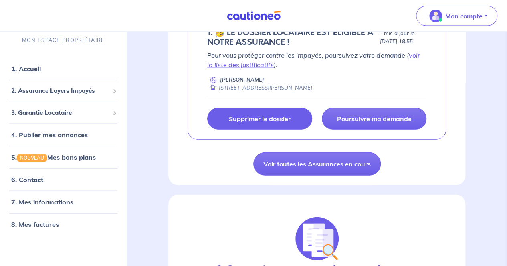
click at [258, 126] on link "Supprimer le dossier" at bounding box center [259, 119] width 105 height 22
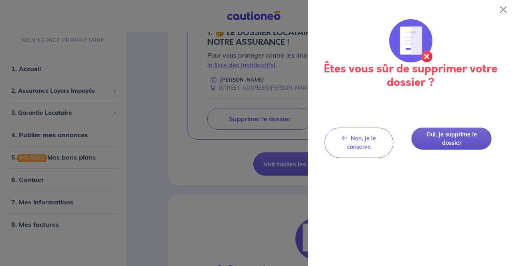
click at [437, 139] on button "Oui, je supprime le dossier" at bounding box center [451, 139] width 80 height 22
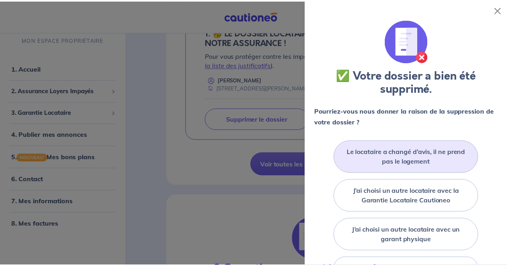
scroll to position [155, 0]
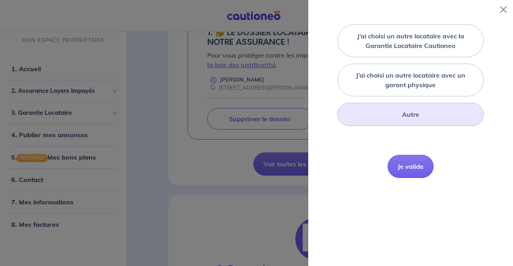
click at [407, 110] on label "Autre" at bounding box center [410, 115] width 17 height 10
click at [0, 0] on input "Autre" at bounding box center [0, 0] width 0 height 0
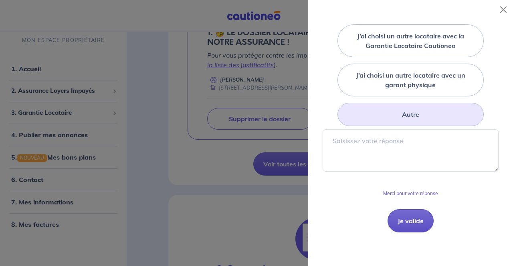
click at [400, 226] on button "Je valide" at bounding box center [410, 221] width 46 height 23
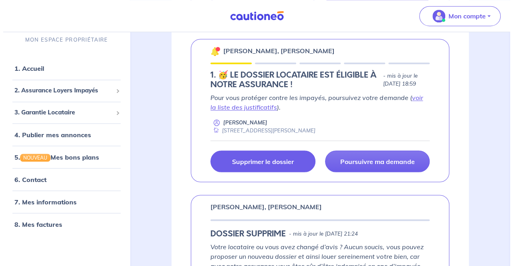
scroll to position [641, 0]
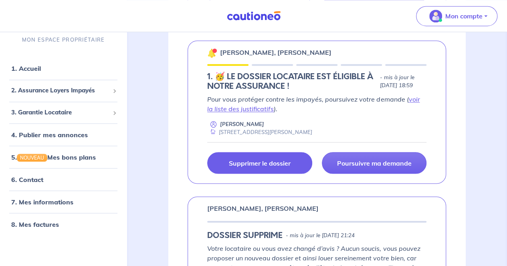
click at [270, 171] on link "Supprimer le dossier" at bounding box center [259, 163] width 105 height 22
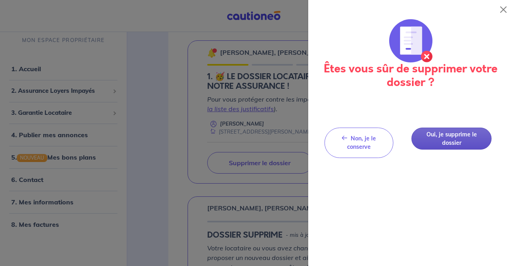
click at [451, 136] on button "Oui, je supprime le dossier" at bounding box center [451, 139] width 80 height 22
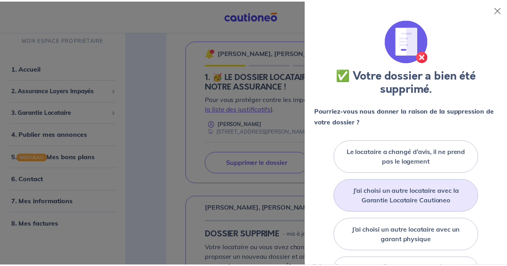
scroll to position [155, 0]
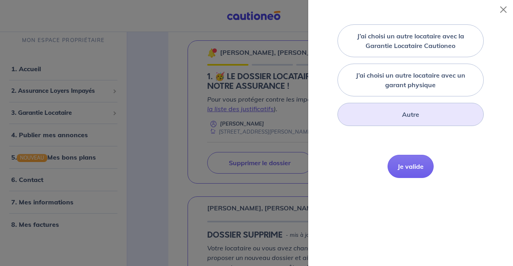
click at [414, 104] on div "Autre" at bounding box center [410, 114] width 147 height 23
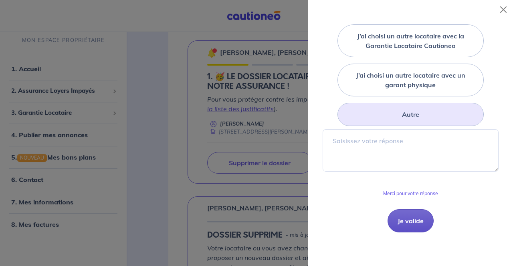
click at [405, 222] on button "Je valide" at bounding box center [410, 221] width 46 height 23
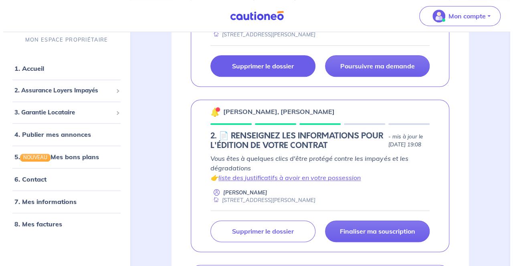
scroll to position [441, 0]
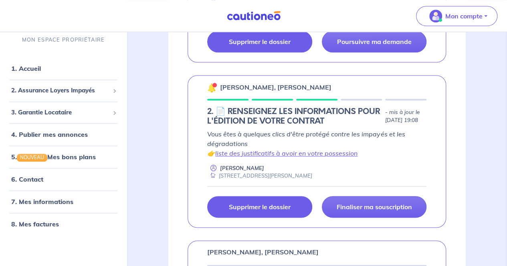
click at [272, 218] on link "Supprimer le dossier" at bounding box center [259, 207] width 105 height 22
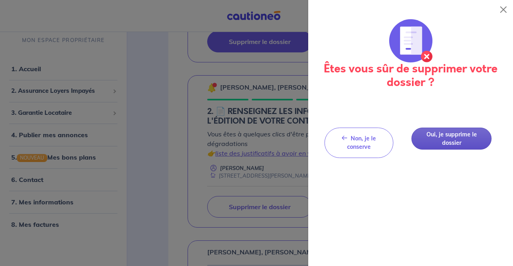
click at [480, 144] on button "Oui, je supprime le dossier" at bounding box center [451, 139] width 80 height 22
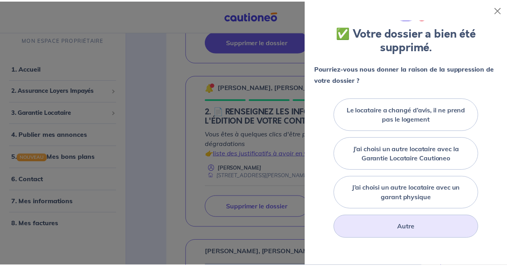
scroll to position [155, 0]
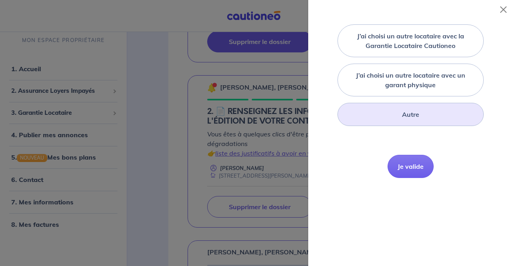
click at [412, 111] on label "Autre" at bounding box center [410, 115] width 17 height 10
click at [0, 0] on input "Autre" at bounding box center [0, 0] width 0 height 0
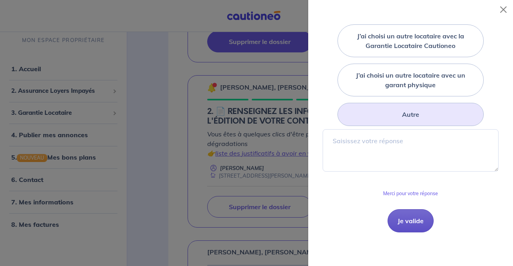
click at [407, 215] on button "Je valide" at bounding box center [410, 221] width 46 height 23
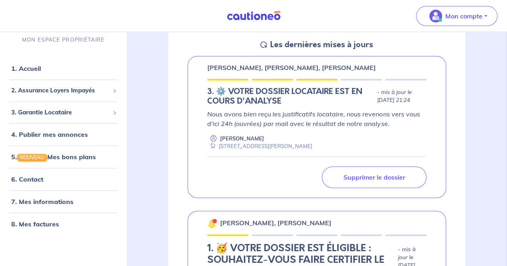
scroll to position [80, 0]
